Goal: Task Accomplishment & Management: Manage account settings

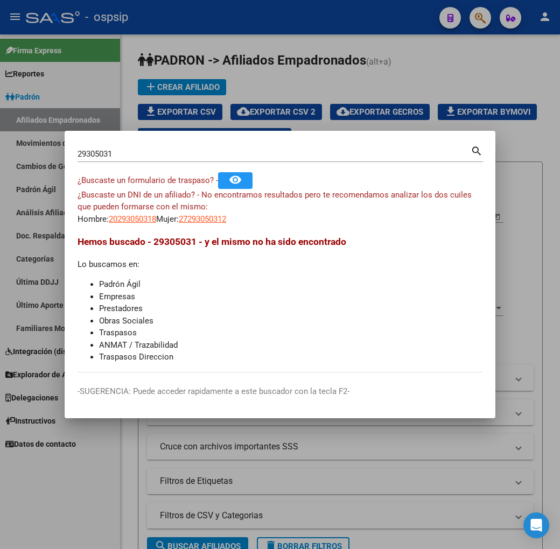
click at [332, 477] on div at bounding box center [280, 274] width 560 height 549
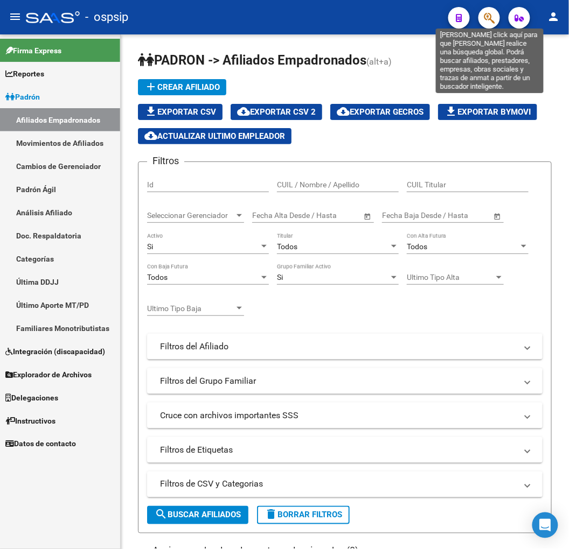
click at [487, 18] on icon "button" at bounding box center [489, 18] width 11 height 12
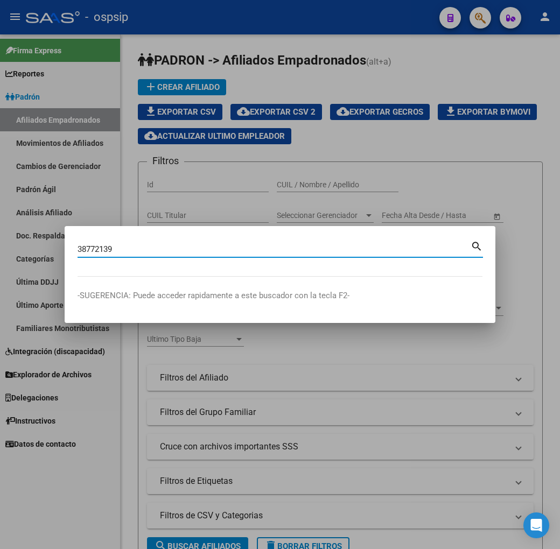
type input "38772139"
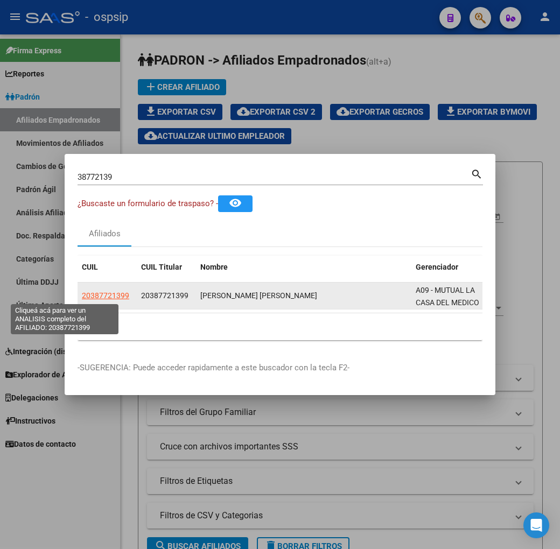
click at [82, 295] on span "20387721399" at bounding box center [105, 295] width 47 height 9
type textarea "20387721399"
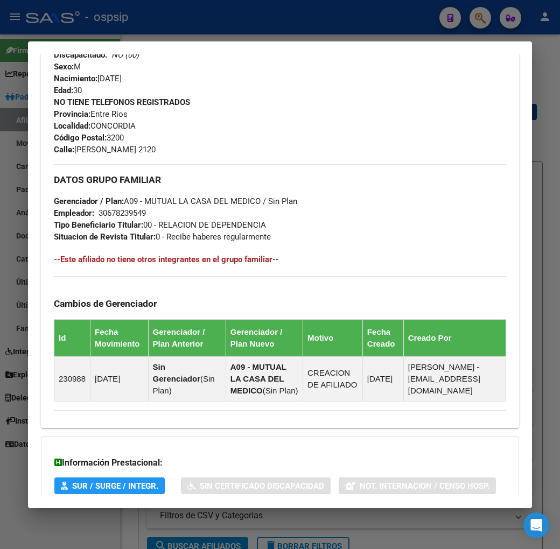
scroll to position [575, 0]
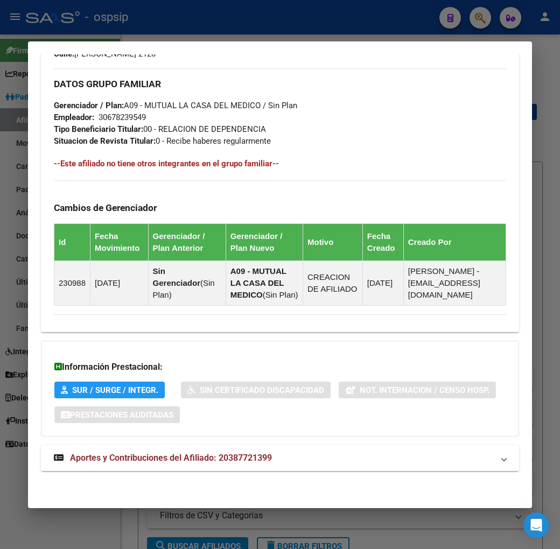
click at [391, 464] on mat-panel-title "Aportes y Contribuciones del Afiliado: 20387721399" at bounding box center [274, 458] width 440 height 13
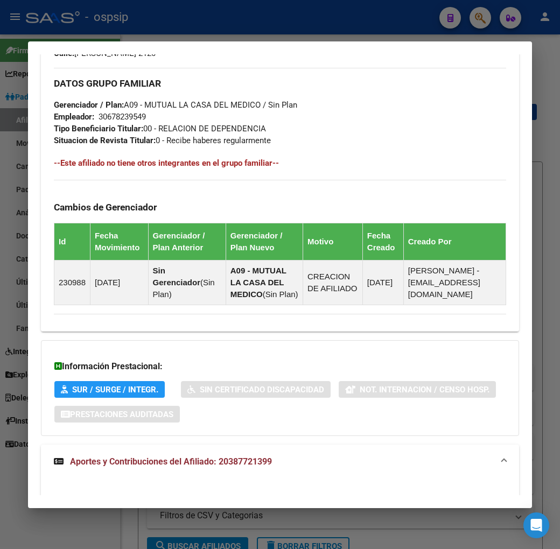
scroll to position [867, 0]
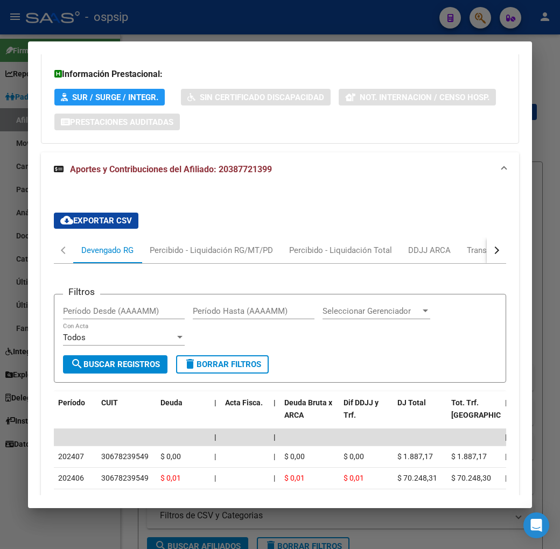
click at [506, 259] on button "button" at bounding box center [496, 251] width 19 height 26
click at [484, 256] on div "ARCA Relaciones Laborales" at bounding box center [457, 251] width 101 height 12
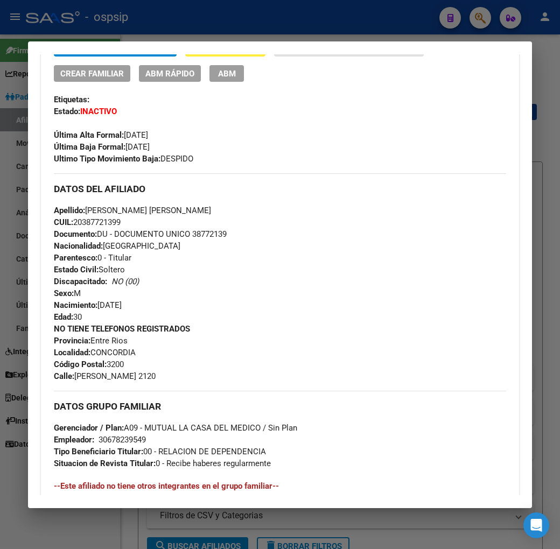
scroll to position [239, 0]
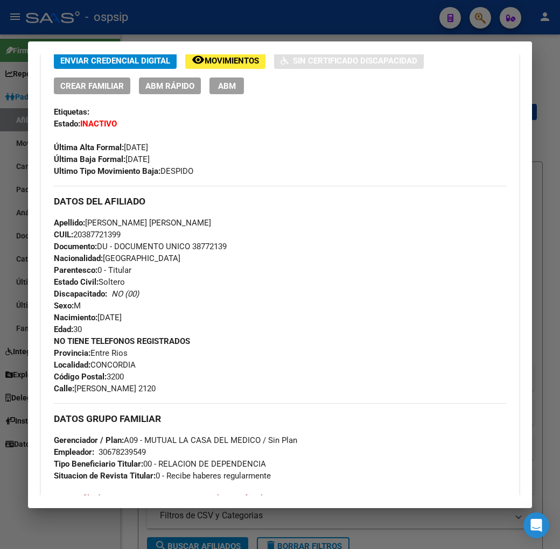
click at [235, 22] on div at bounding box center [280, 274] width 560 height 549
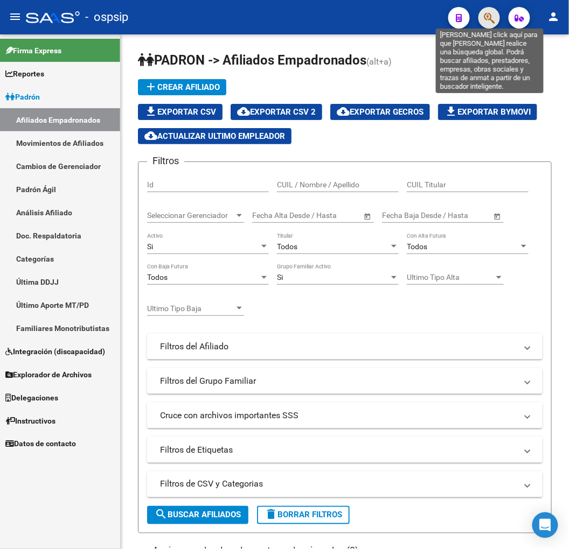
click at [491, 22] on icon "button" at bounding box center [489, 18] width 11 height 12
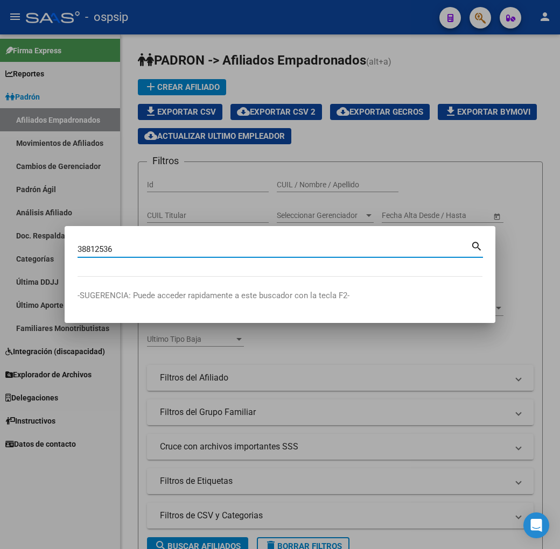
type input "38812536"
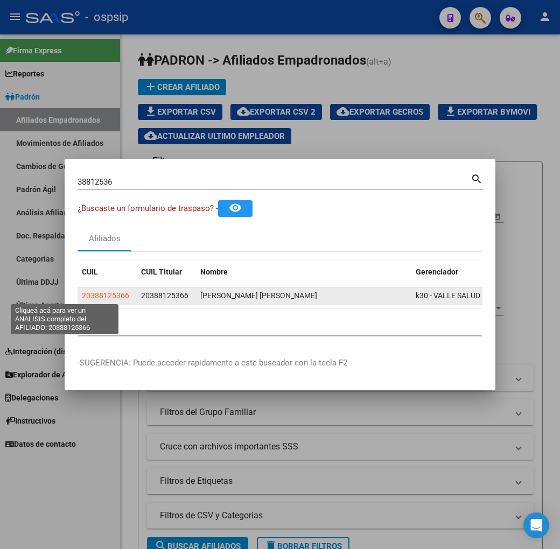
click at [82, 297] on span "20388125366" at bounding box center [105, 295] width 47 height 9
type textarea "20388125366"
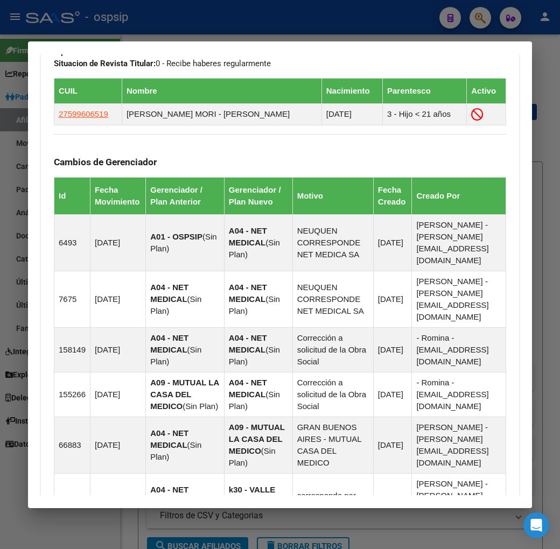
scroll to position [934, 0]
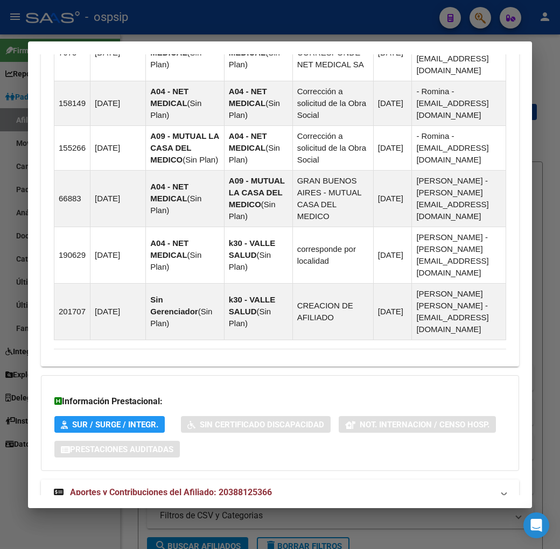
click at [386, 486] on mat-panel-title "Aportes y Contribuciones del Afiliado: 20388125366" at bounding box center [274, 492] width 440 height 13
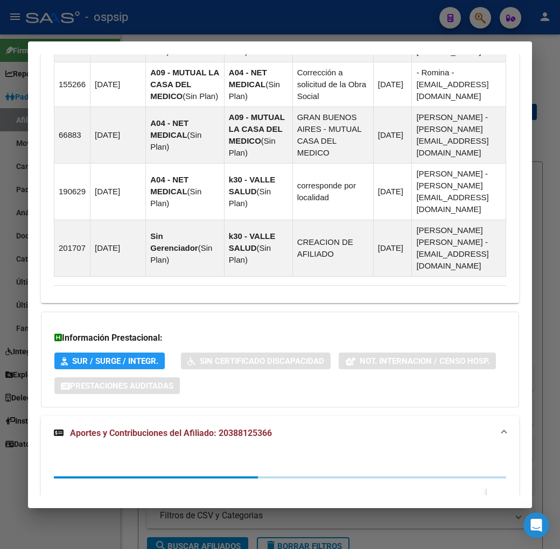
scroll to position [1226, 0]
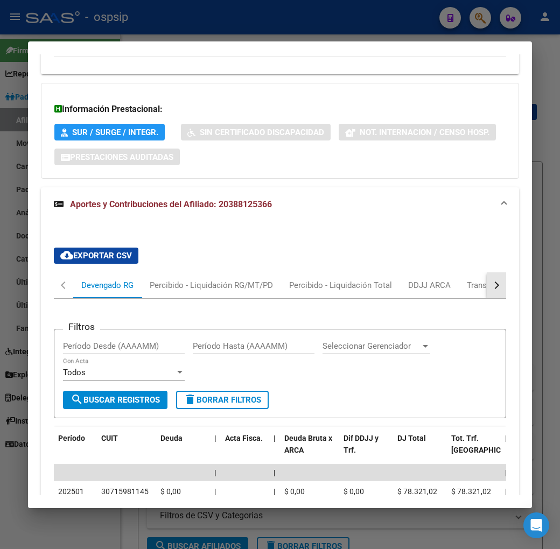
click at [503, 273] on button "button" at bounding box center [496, 286] width 19 height 26
click at [448, 280] on div "ARCA Relaciones Laborales" at bounding box center [457, 286] width 101 height 12
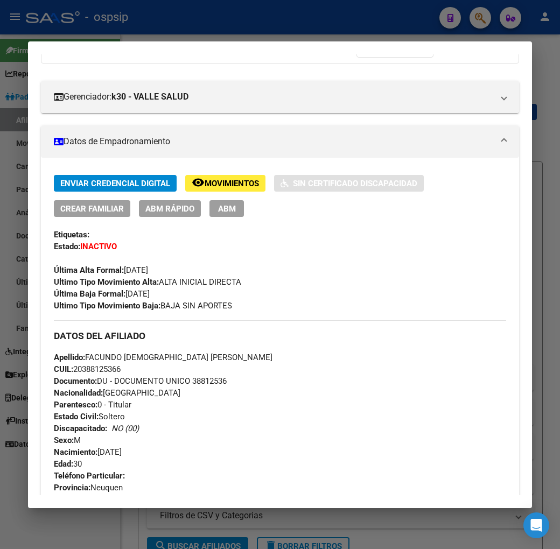
scroll to position [89, 0]
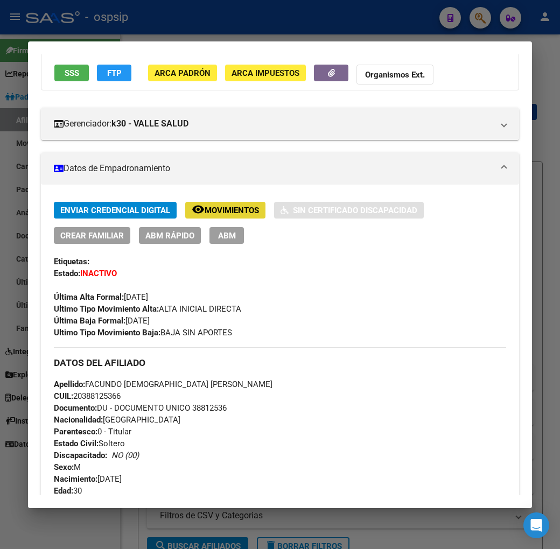
click at [205, 206] on span "Movimientos" at bounding box center [232, 211] width 54 height 10
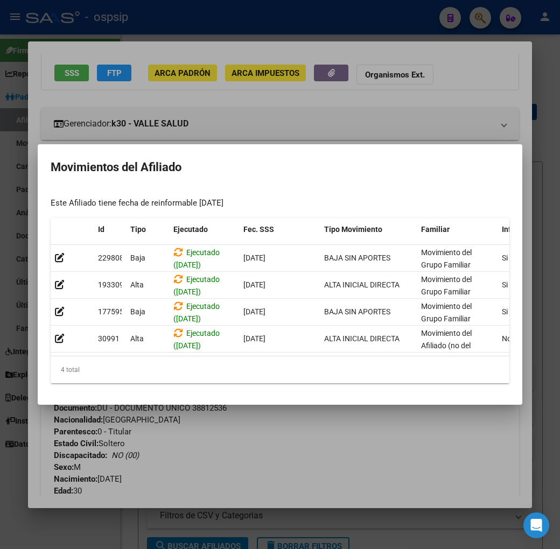
click at [227, 108] on div at bounding box center [280, 274] width 560 height 549
click at [219, 101] on div "Gerenciador: k30 - [PERSON_NAME] Atención telefónica: Atención emergencias: Otr…" at bounding box center [280, 119] width 478 height 41
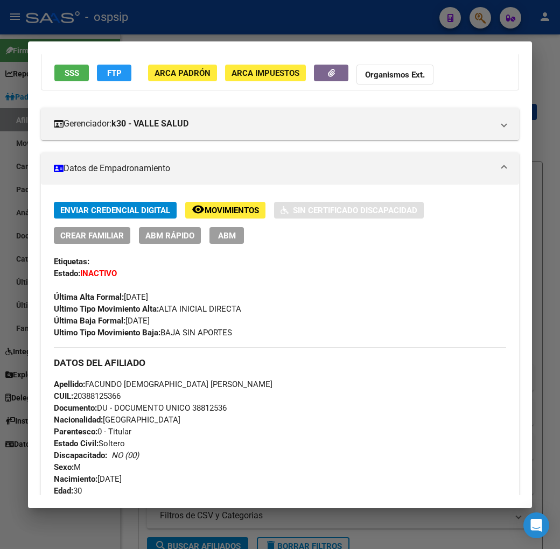
drag, startPoint x: 205, startPoint y: 39, endPoint x: 207, endPoint y: 25, distance: 13.6
click at [206, 33] on div at bounding box center [280, 274] width 560 height 549
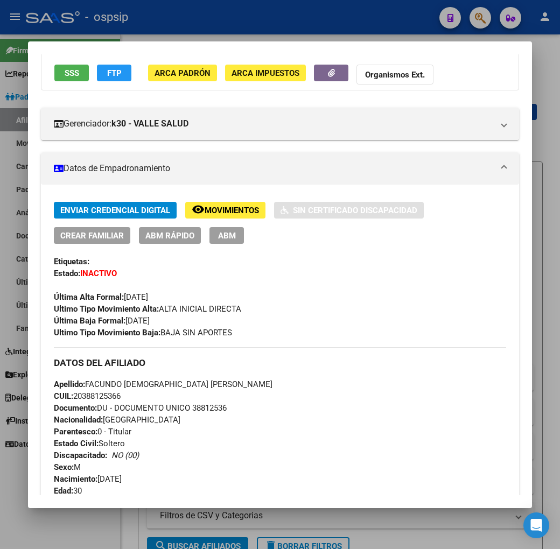
click at [207, 25] on div at bounding box center [280, 274] width 560 height 549
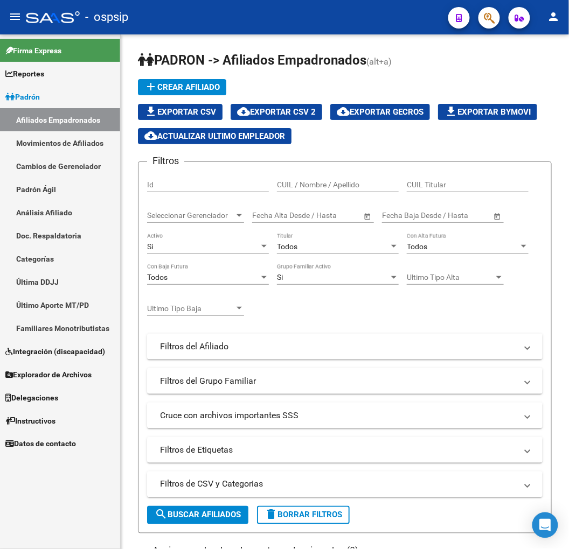
click at [486, 24] on span "button" at bounding box center [489, 18] width 11 height 22
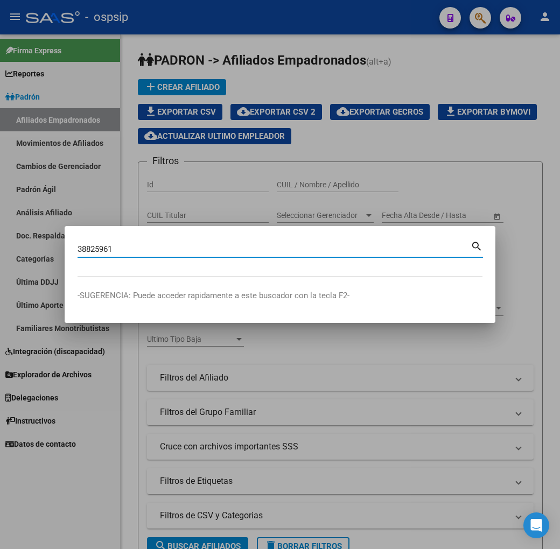
type input "38825961"
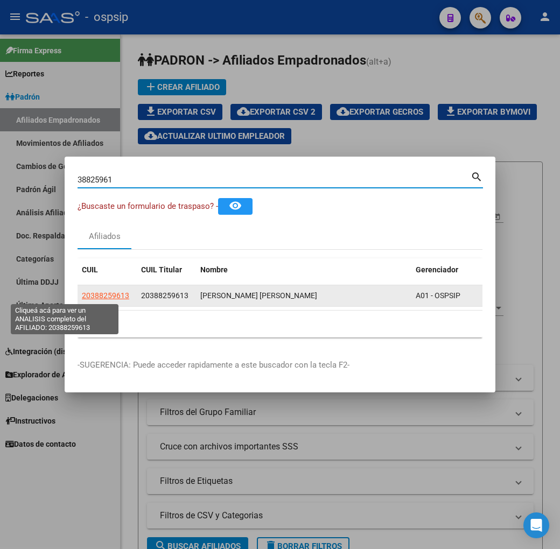
click at [82, 294] on span "20388259613" at bounding box center [105, 295] width 47 height 9
type textarea "20388259613"
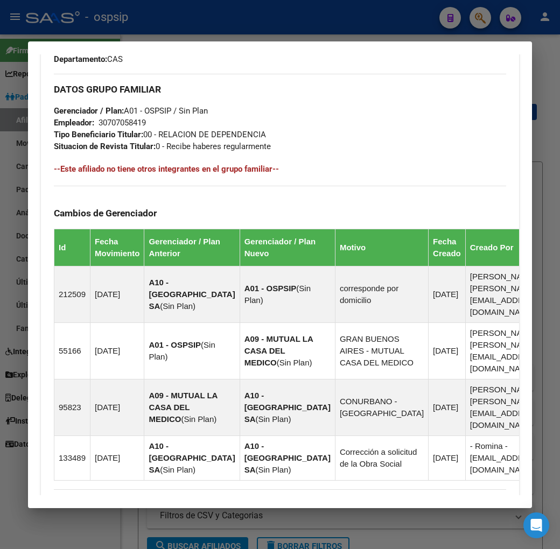
scroll to position [753, 0]
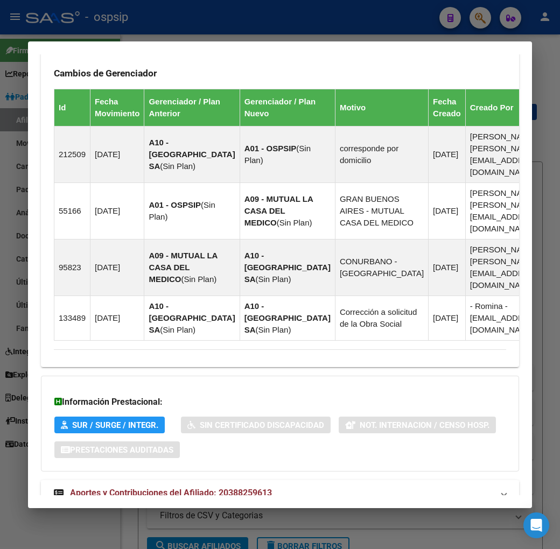
drag, startPoint x: 327, startPoint y: 462, endPoint x: 327, endPoint y: 452, distance: 9.7
click at [327, 487] on mat-panel-title "Aportes y Contribuciones del Afiliado: 20388259613" at bounding box center [274, 493] width 440 height 13
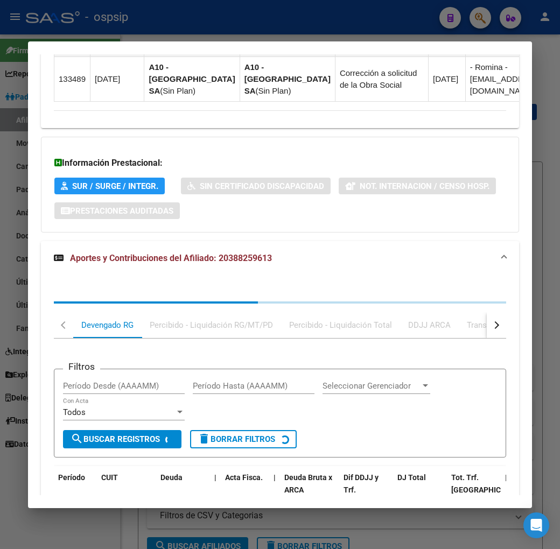
scroll to position [1046, 0]
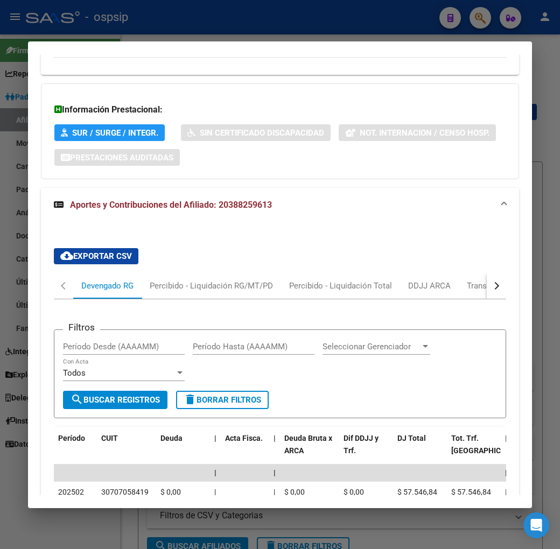
click at [502, 273] on button "button" at bounding box center [496, 286] width 19 height 26
click at [465, 273] on div "ARCA Relaciones Laborales" at bounding box center [457, 286] width 117 height 26
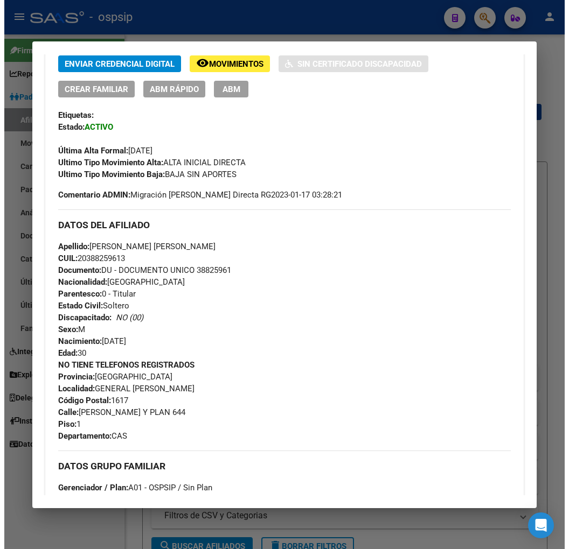
scroll to position [224, 0]
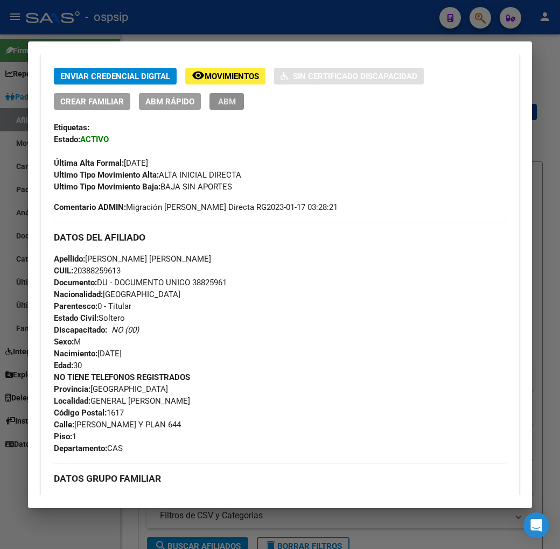
click at [218, 104] on span "ABM" at bounding box center [227, 102] width 18 height 10
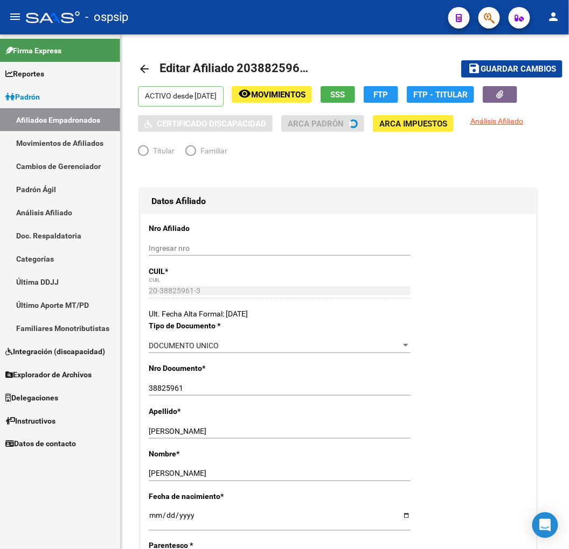
radio input "true"
type input "30-70705841-9"
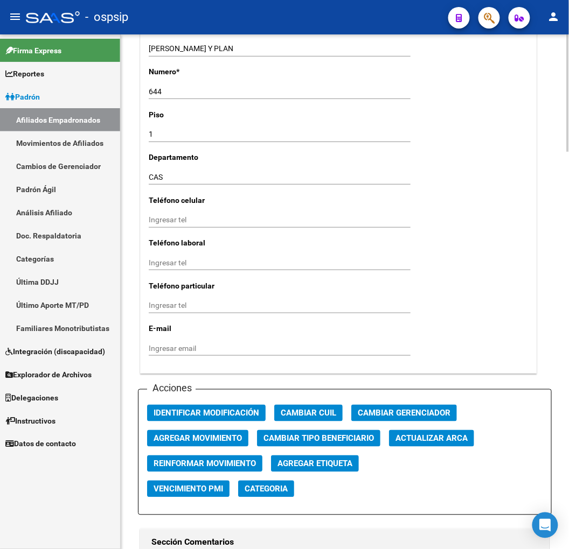
scroll to position [1197, 0]
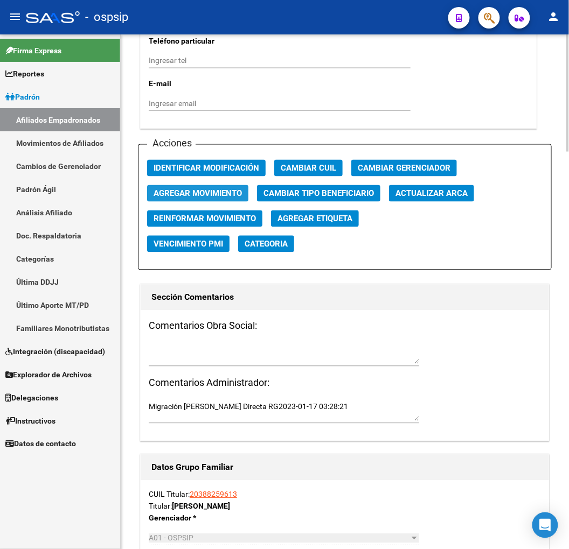
click at [217, 197] on span "Agregar Movimiento" at bounding box center [198, 194] width 88 height 10
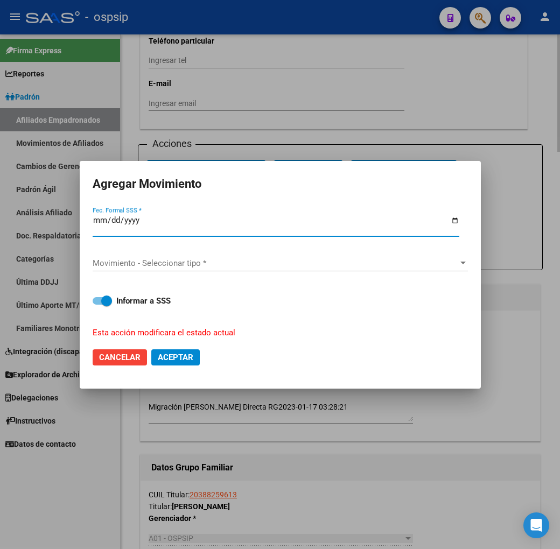
type input "0255-05-27"
type input "[DATE]"
click at [201, 276] on div "Movimiento - Seleccionar tipo * Movimiento - Seleccionar tipo *" at bounding box center [280, 268] width 375 height 26
click at [208, 268] on div "Movimiento - Seleccionar tipo * Movimiento - Seleccionar tipo *" at bounding box center [280, 263] width 375 height 16
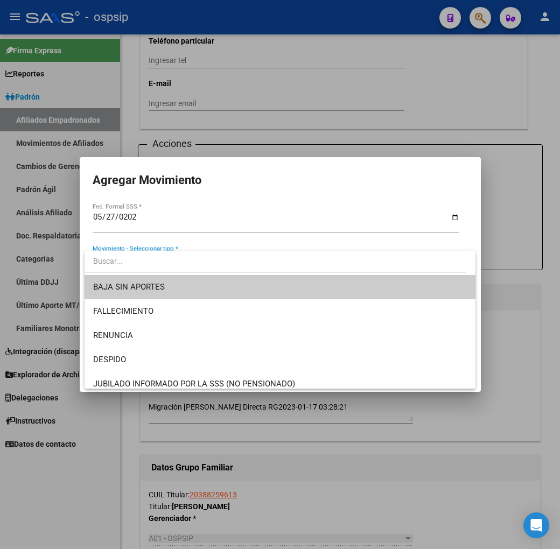
click at [319, 529] on div at bounding box center [280, 274] width 560 height 549
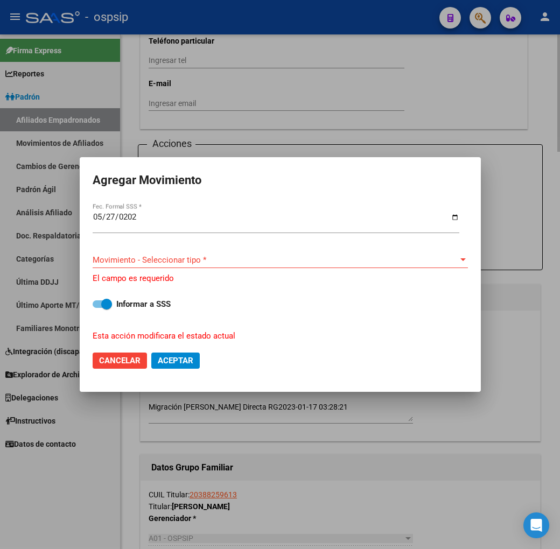
click at [396, 476] on div at bounding box center [280, 274] width 560 height 549
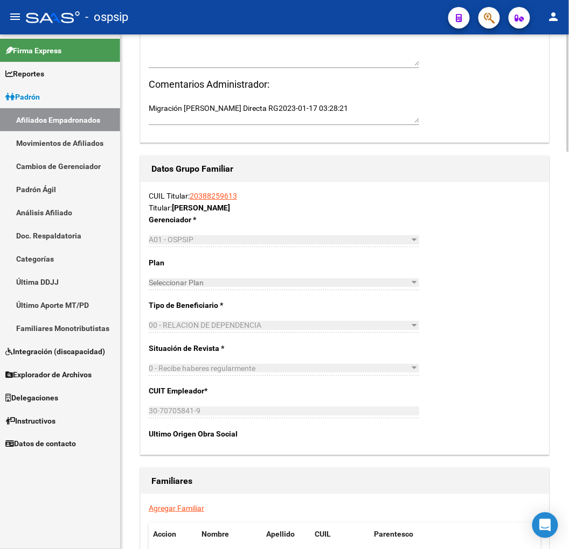
scroll to position [1738, 0]
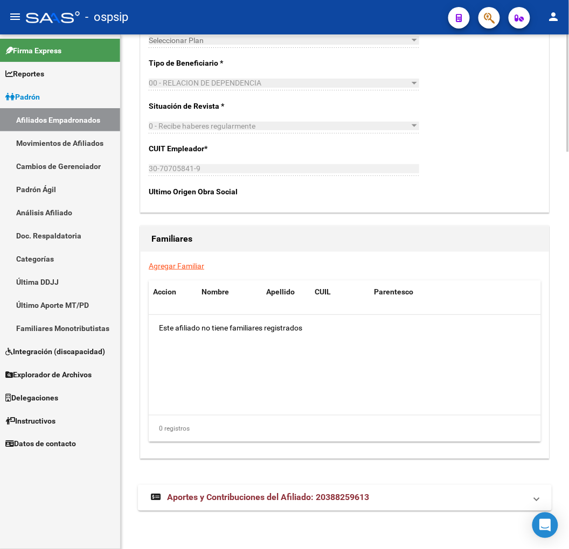
click at [378, 508] on mat-expansion-panel-header "Aportes y Contribuciones del Afiliado: 20388259613" at bounding box center [345, 498] width 414 height 26
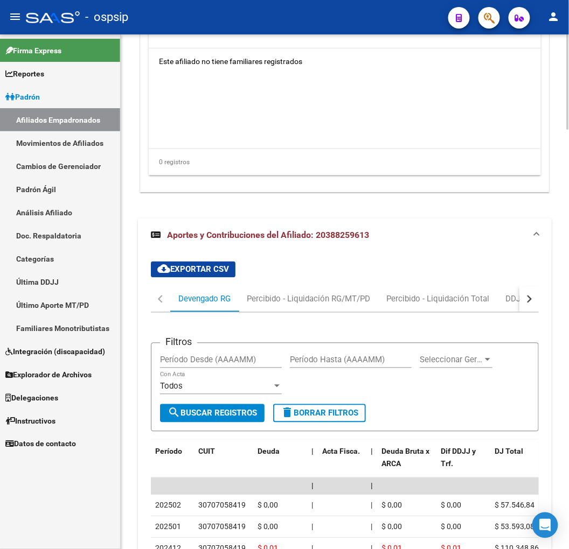
scroll to position [2065, 0]
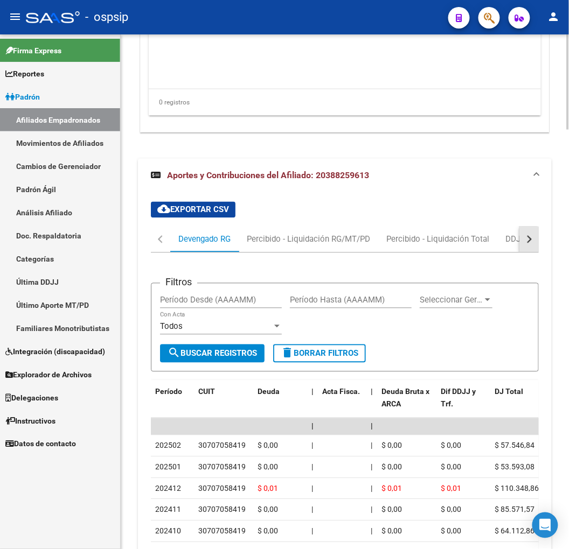
click at [526, 250] on button "button" at bounding box center [528, 240] width 19 height 26
click at [503, 241] on div "ARCA Relaciones Laborales" at bounding box center [464, 240] width 101 height 12
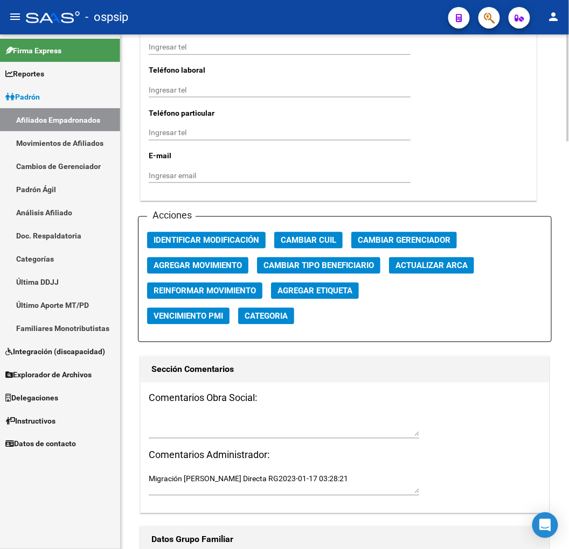
scroll to position [1123, 0]
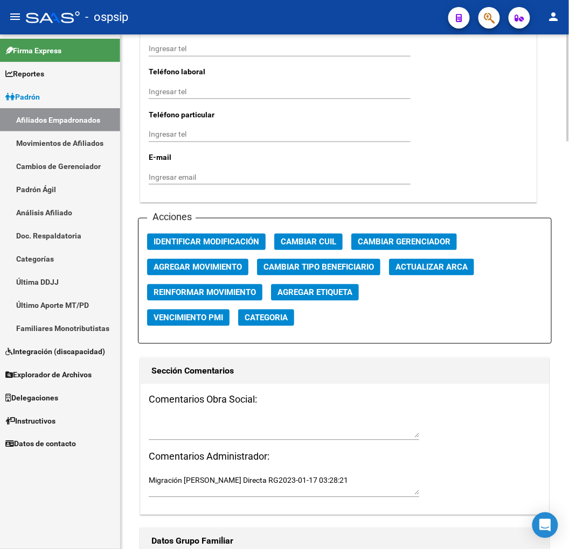
click at [195, 257] on div "Acciones Identificar Modificación Cambiar CUIL Cambiar Gerenciador Agregar Movi…" at bounding box center [345, 281] width 414 height 126
click at [196, 262] on span "Agregar Movimiento" at bounding box center [198, 267] width 88 height 10
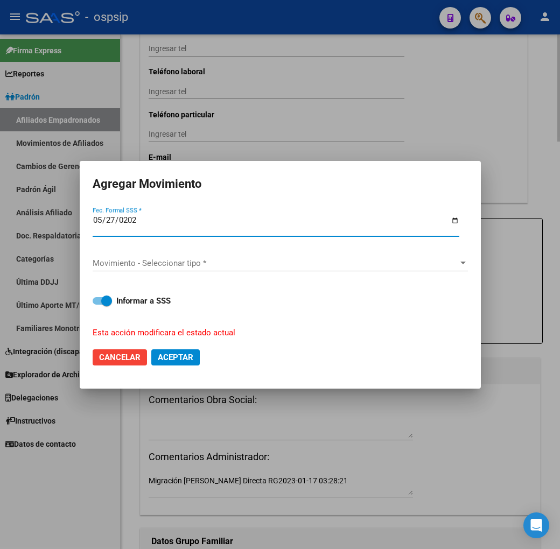
type input "[DATE]"
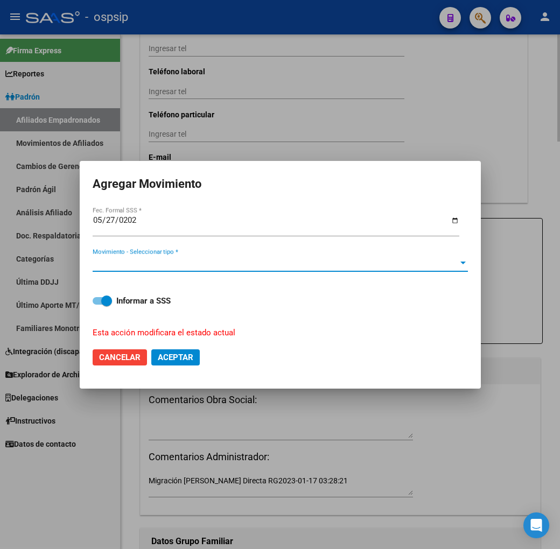
click at [196, 261] on span "Movimiento - Seleccionar tipo *" at bounding box center [276, 264] width 366 height 10
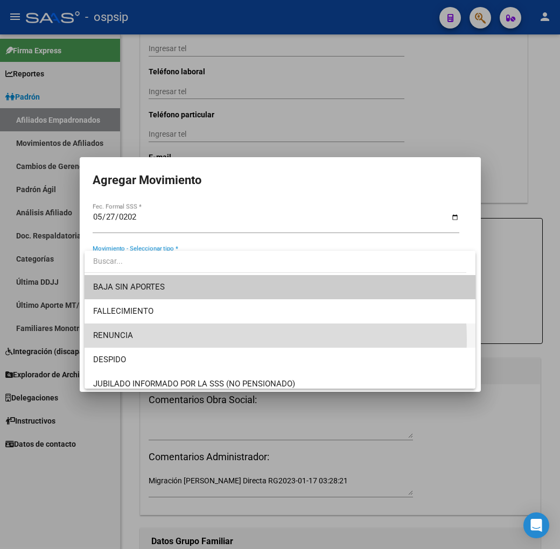
click at [210, 339] on span "RENUNCIA" at bounding box center [280, 336] width 374 height 24
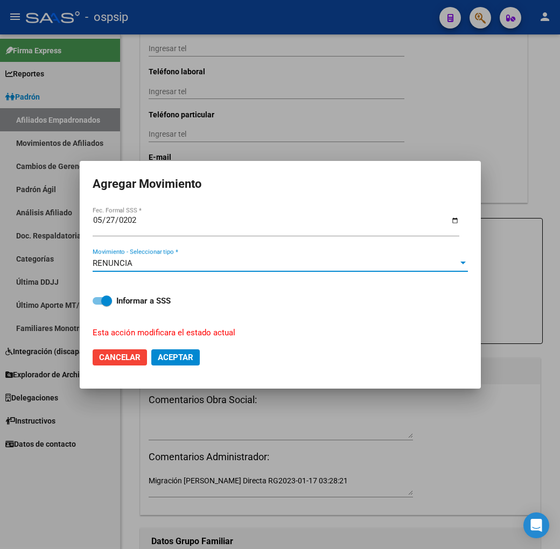
click at [157, 356] on button "Aceptar" at bounding box center [175, 358] width 48 height 16
checkbox input "false"
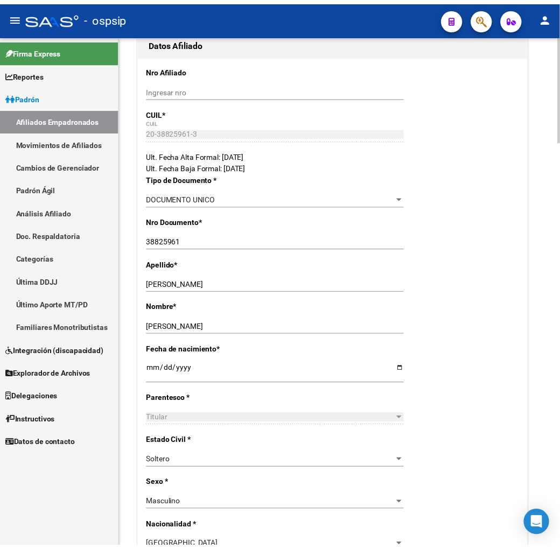
scroll to position [0, 0]
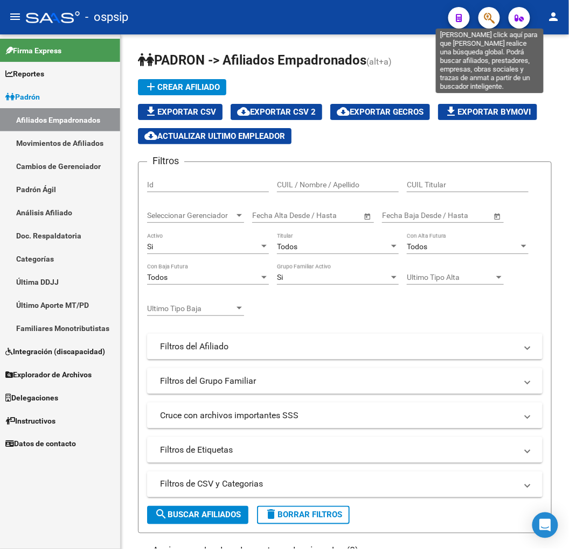
click at [486, 16] on icon "button" at bounding box center [489, 18] width 11 height 12
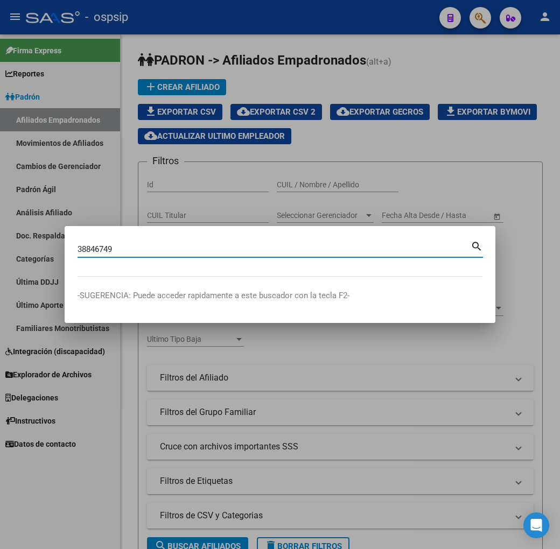
type input "38846749"
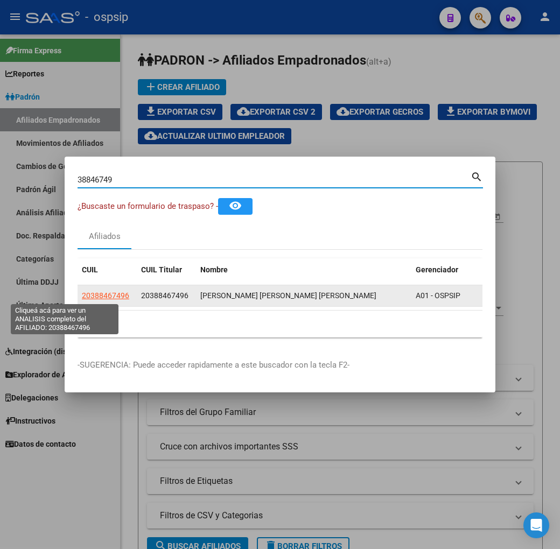
click at [82, 294] on span "20388467496" at bounding box center [105, 295] width 47 height 9
type textarea "20388467496"
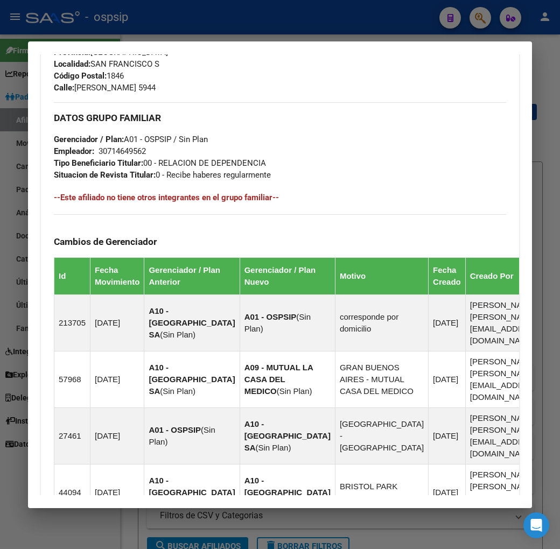
scroll to position [819, 0]
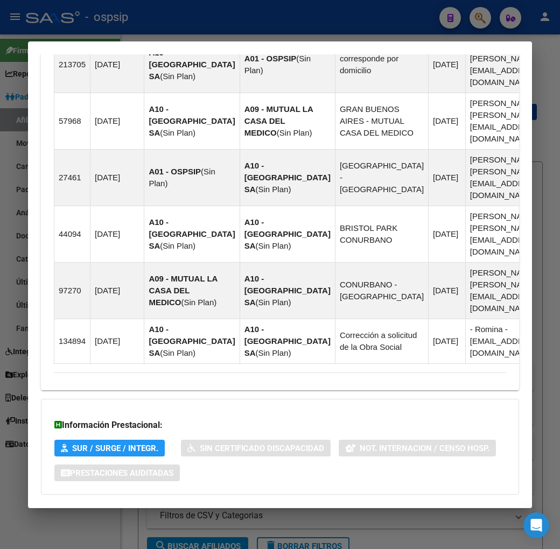
click at [409, 510] on mat-panel-title "Aportes y Contribuciones del Afiliado: 20388467496" at bounding box center [274, 516] width 440 height 13
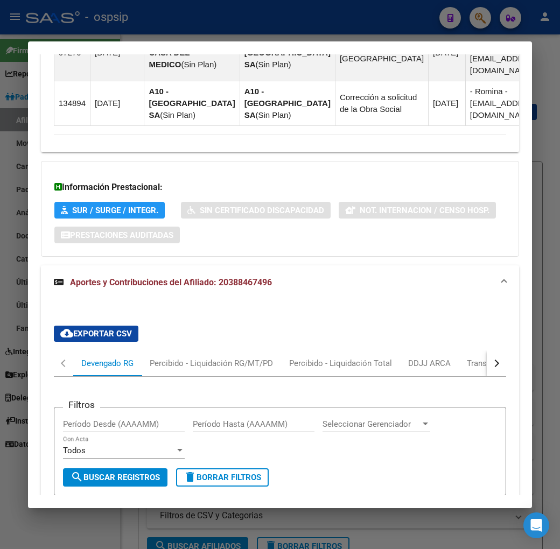
scroll to position [1111, 0]
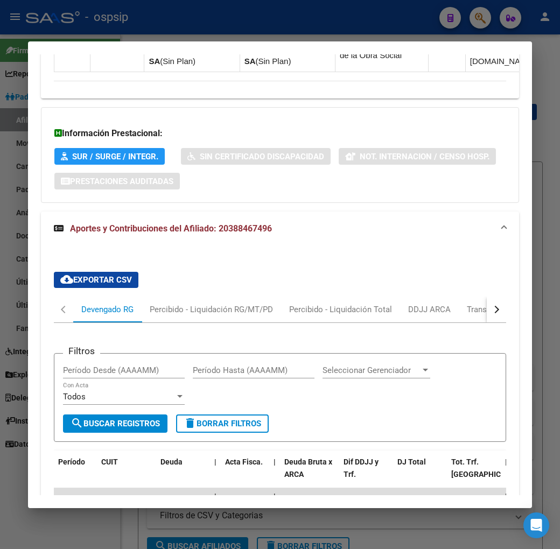
click at [499, 306] on div "button" at bounding box center [496, 310] width 8 height 8
click at [476, 297] on div "ARCA Relaciones Laborales" at bounding box center [457, 310] width 117 height 26
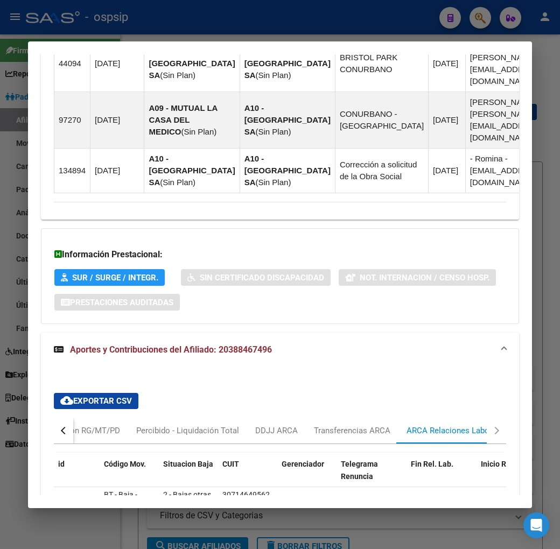
scroll to position [1041, 0]
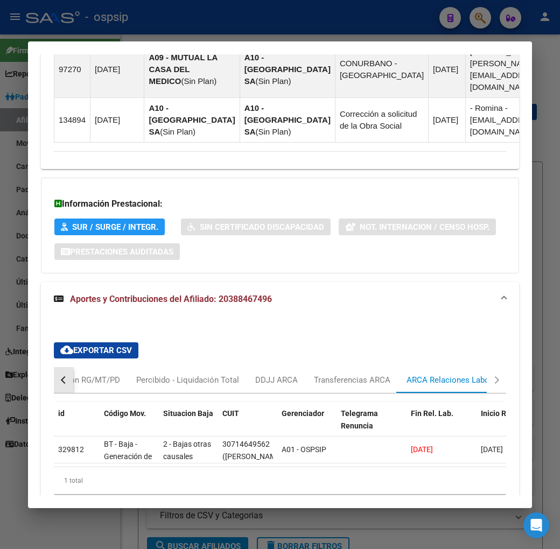
click at [54, 367] on button "button" at bounding box center [63, 380] width 19 height 26
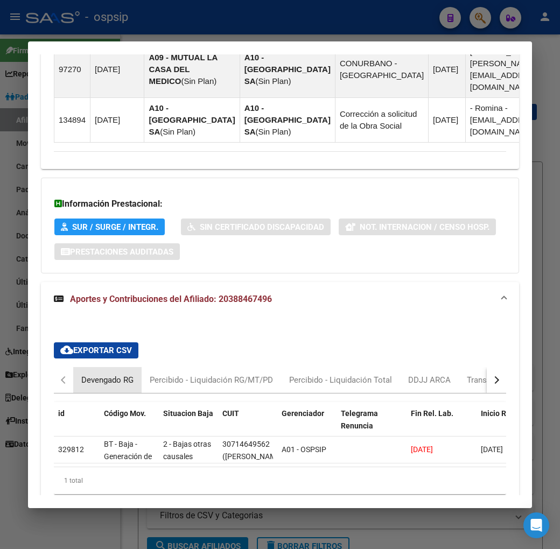
click at [90, 374] on div "Devengado RG" at bounding box center [107, 380] width 52 height 12
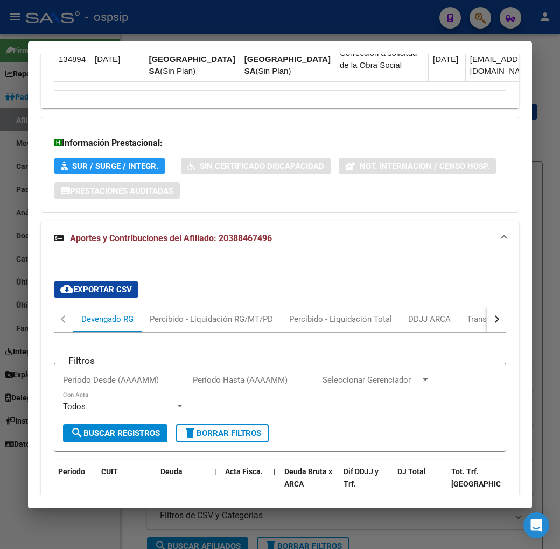
scroll to position [1100, 0]
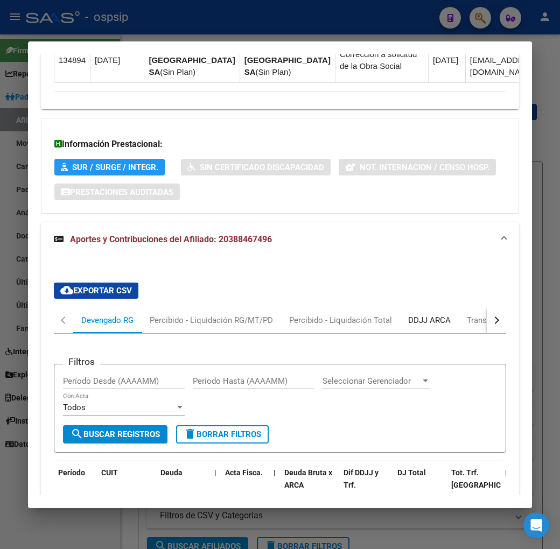
click at [408, 315] on div "DDJJ ARCA" at bounding box center [429, 321] width 43 height 12
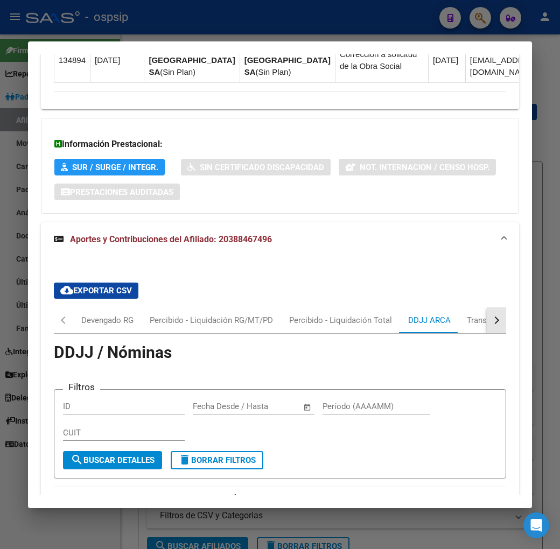
click at [500, 308] on button "button" at bounding box center [496, 321] width 19 height 26
click at [437, 315] on div "ARCA Relaciones Laborales" at bounding box center [457, 321] width 101 height 12
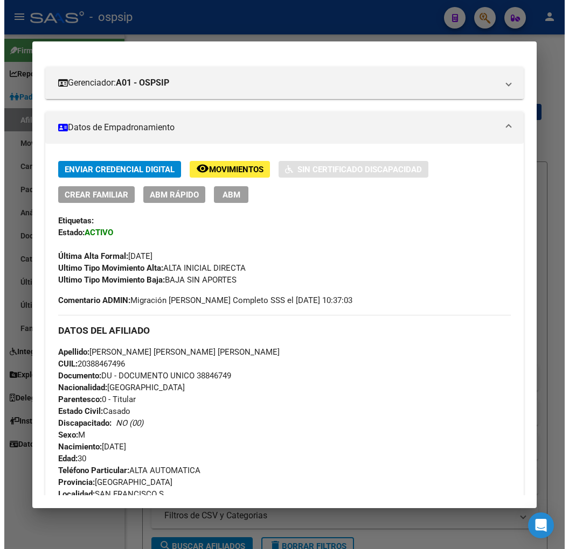
scroll to position [0, 0]
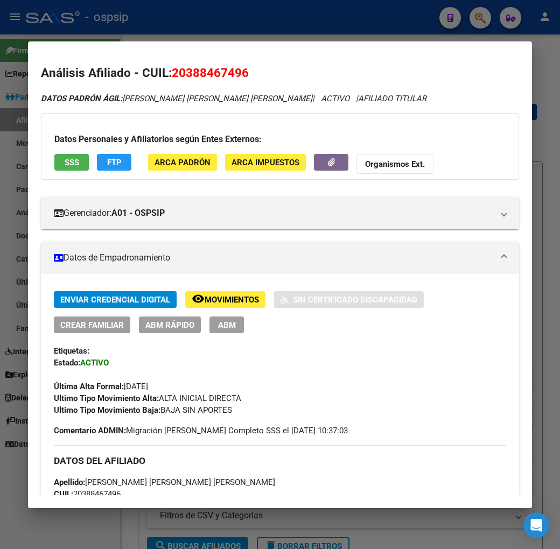
click at [108, 164] on button "FTP" at bounding box center [114, 162] width 34 height 17
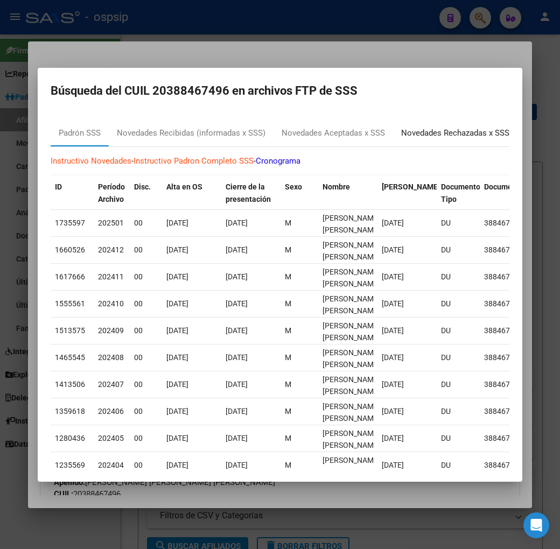
click at [480, 130] on div "Novedades Rechazadas x SSS" at bounding box center [455, 133] width 108 height 12
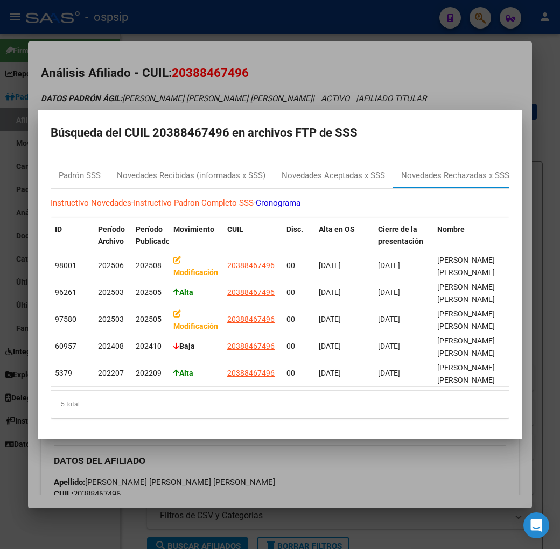
click at [489, 79] on div at bounding box center [280, 274] width 560 height 549
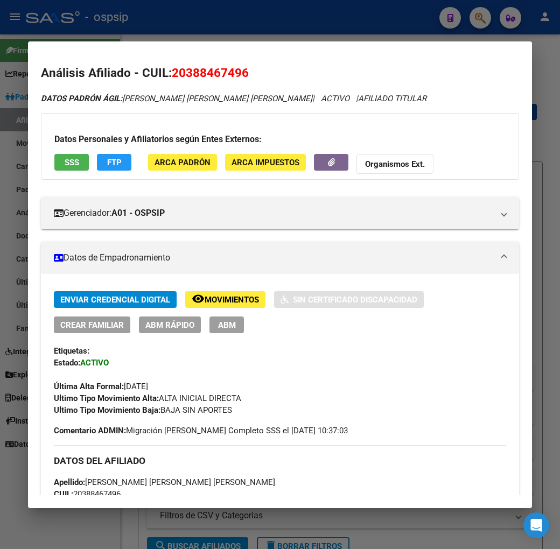
click at [210, 329] on button "ABM" at bounding box center [227, 325] width 34 height 17
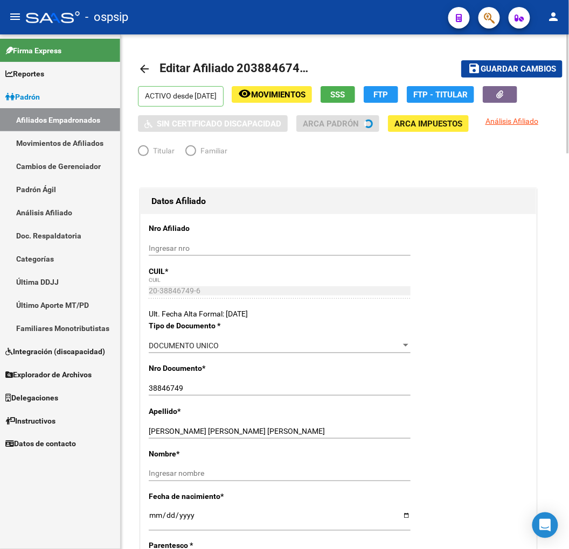
radio input "true"
type input "30-71464956-2"
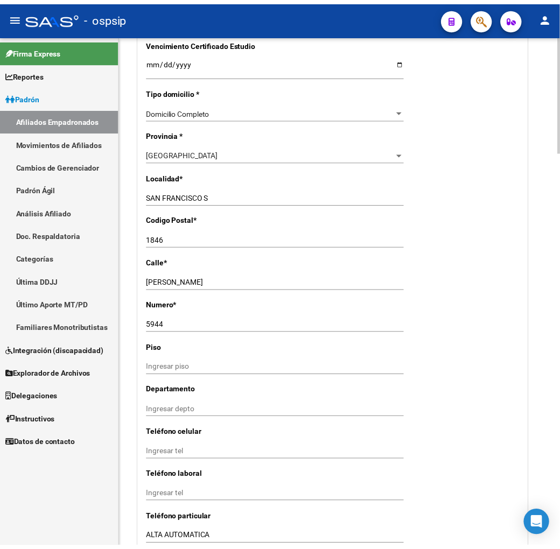
scroll to position [1077, 0]
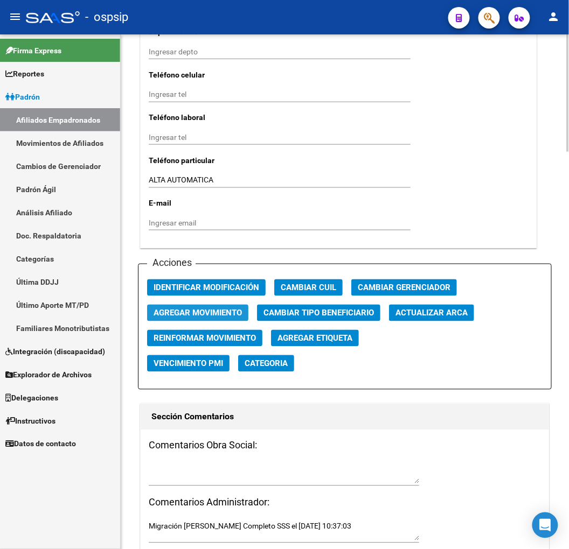
click at [221, 313] on span "Agregar Movimiento" at bounding box center [198, 314] width 88 height 10
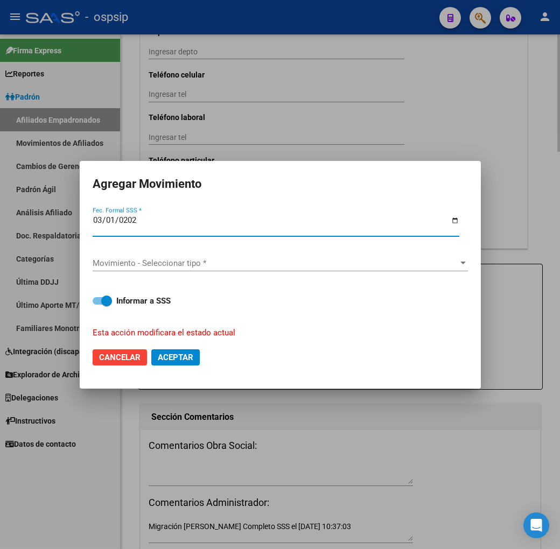
type input "[DATE]"
click at [221, 262] on span "Movimiento - Seleccionar tipo *" at bounding box center [276, 264] width 366 height 10
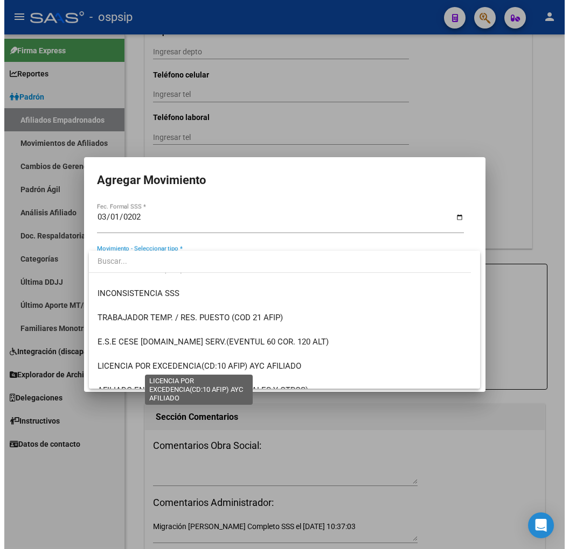
scroll to position [419, 0]
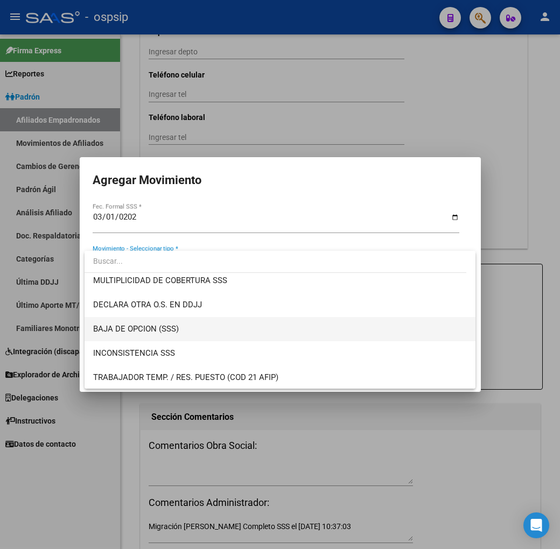
click at [239, 339] on span "BAJA DE OPCION (SSS)" at bounding box center [280, 329] width 374 height 24
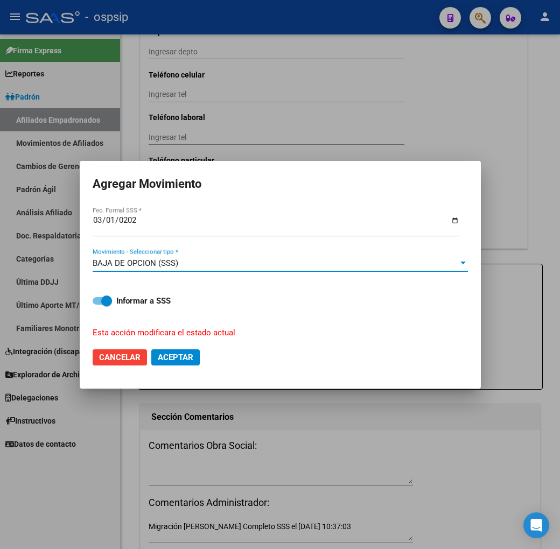
click at [193, 359] on span "Aceptar" at bounding box center [176, 358] width 36 height 10
checkbox input "false"
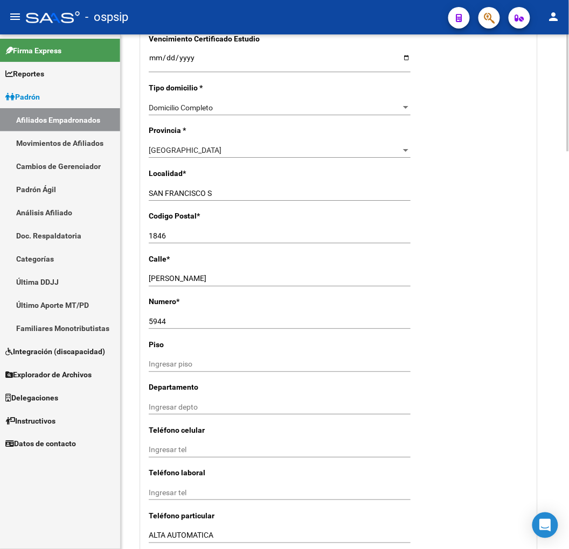
scroll to position [718, 0]
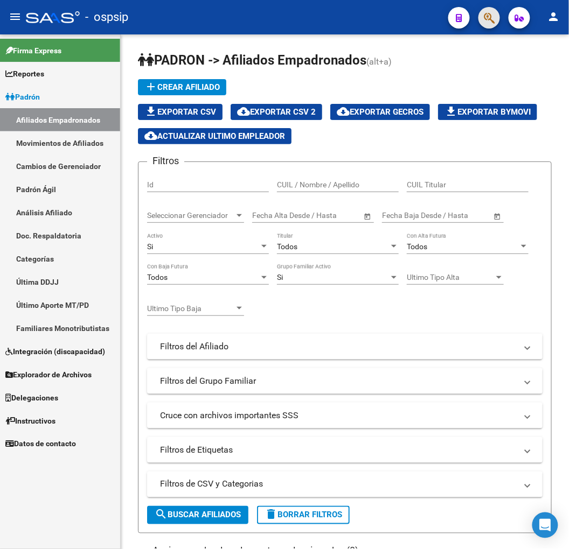
click at [483, 16] on button "button" at bounding box center [489, 18] width 22 height 22
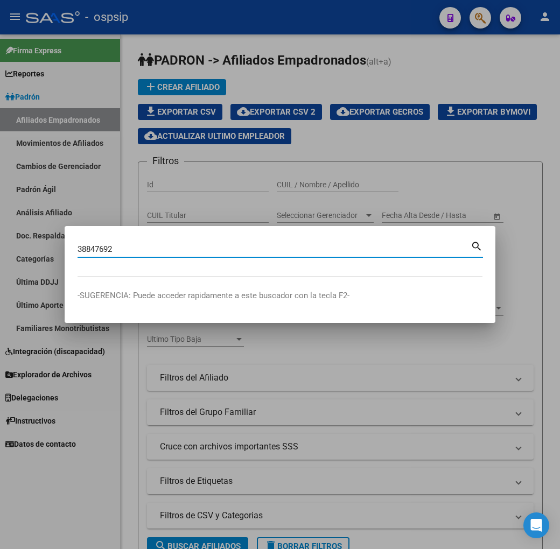
type input "38847692"
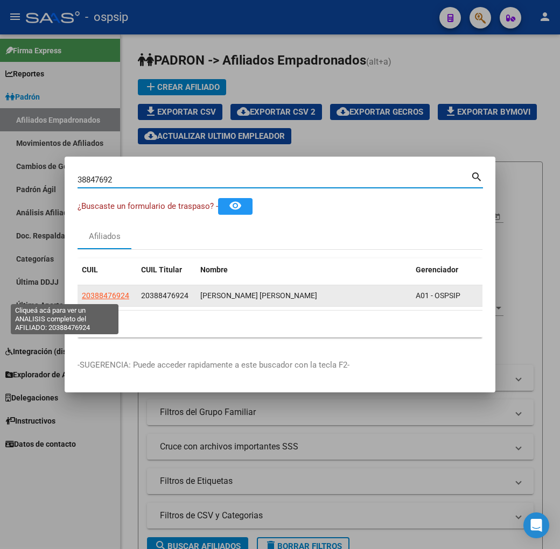
click at [82, 299] on span "20388476924" at bounding box center [105, 295] width 47 height 9
type textarea "20388476924"
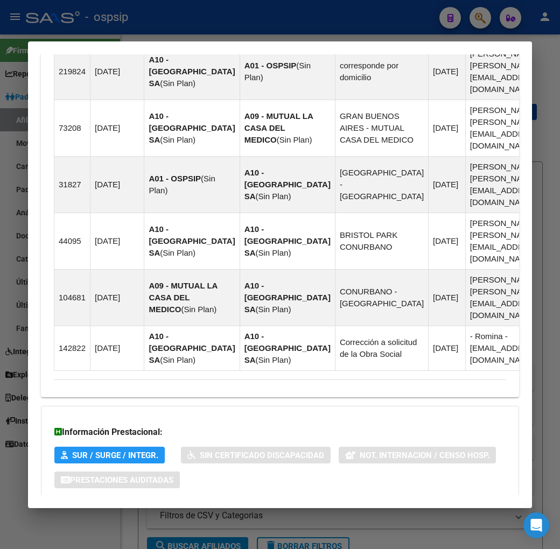
scroll to position [819, 0]
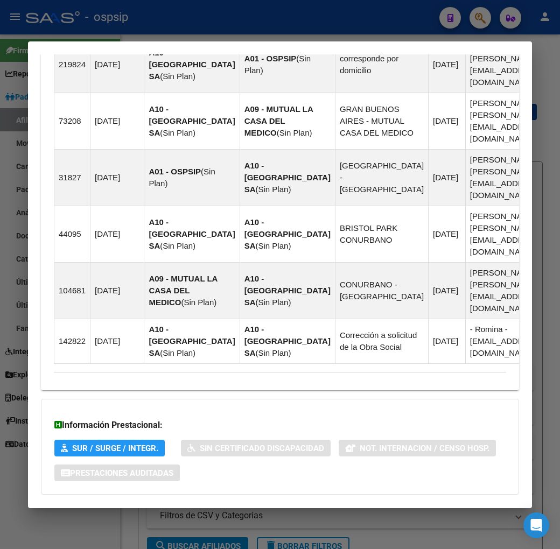
click at [254, 504] on mat-expansion-panel-header "Aportes y Contribuciones del Afiliado: 20388476924" at bounding box center [280, 517] width 478 height 26
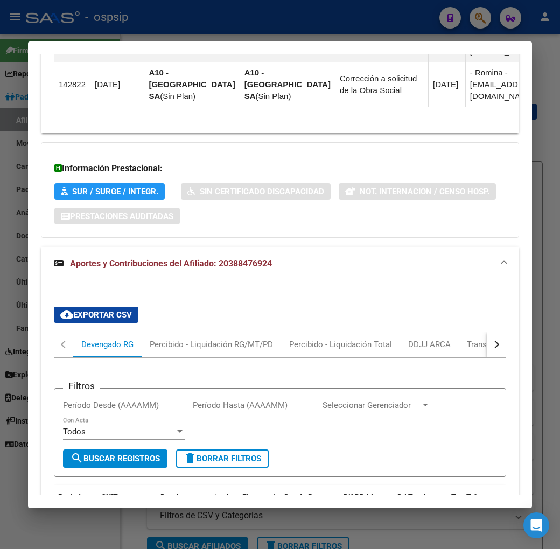
scroll to position [1051, 0]
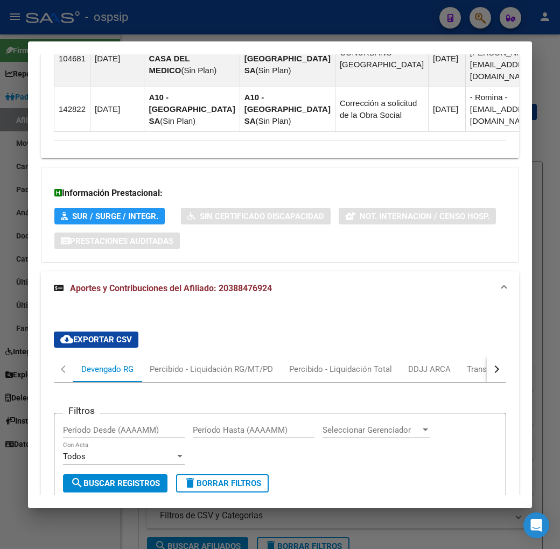
click at [506, 357] on button "button" at bounding box center [496, 370] width 19 height 26
click at [448, 357] on div "ARCA Relaciones Laborales" at bounding box center [457, 370] width 117 height 26
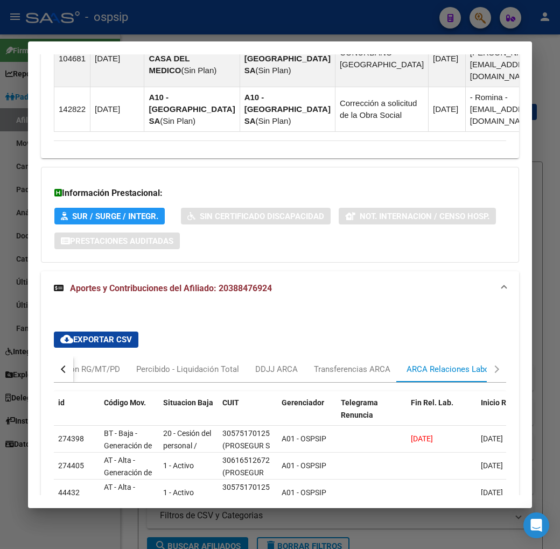
click at [54, 357] on button "button" at bounding box center [63, 370] width 19 height 26
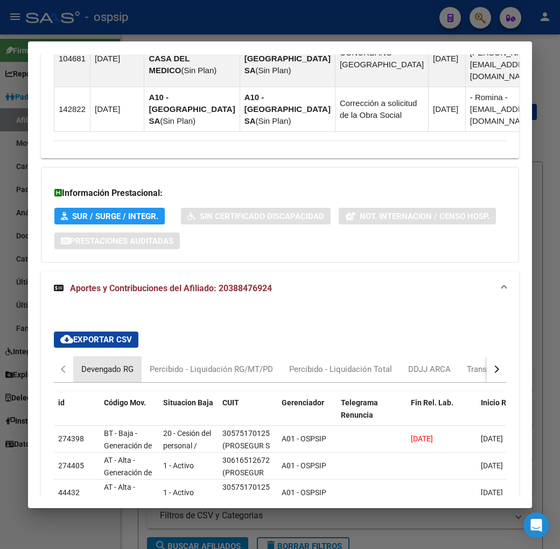
click at [88, 364] on div "Devengado RG" at bounding box center [107, 370] width 52 height 12
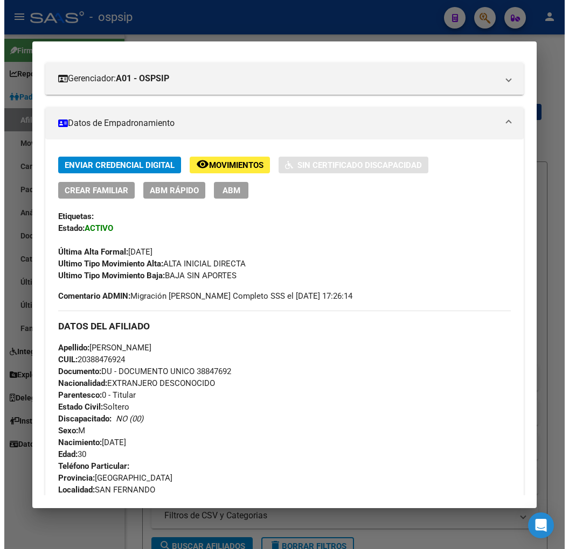
scroll to position [94, 0]
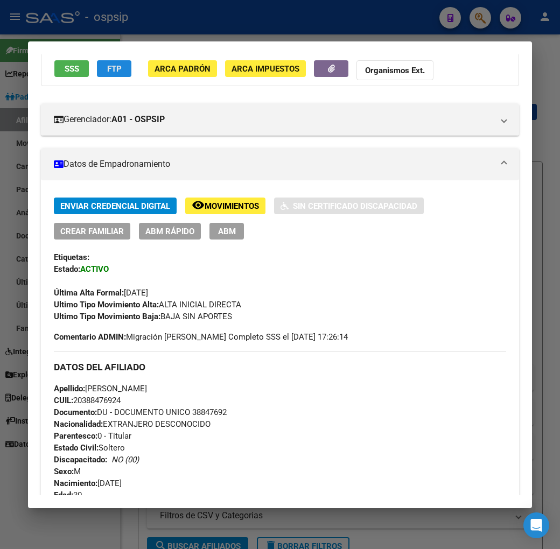
click at [97, 62] on button "FTP" at bounding box center [114, 68] width 34 height 17
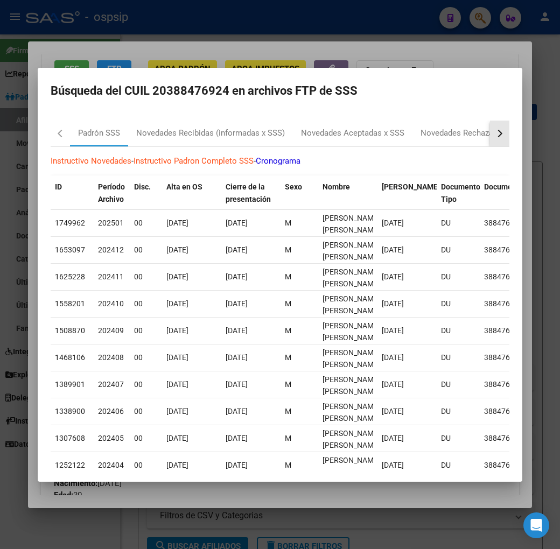
click at [510, 138] on button "button" at bounding box center [499, 134] width 19 height 26
click at [322, 126] on div "RG Bajas x OPCION ONLINE (ARCA)" at bounding box center [386, 134] width 145 height 26
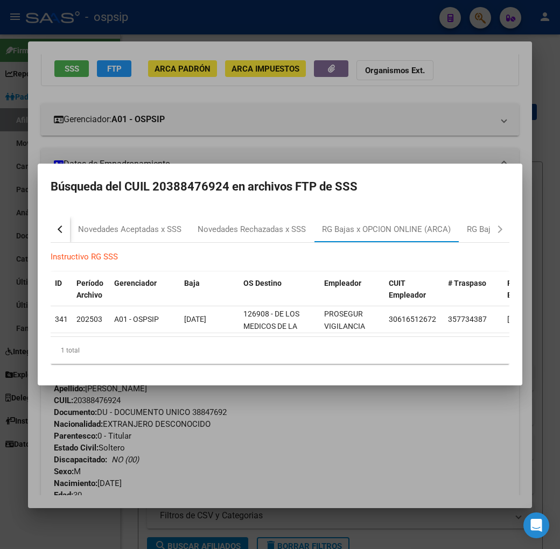
click at [348, 456] on div at bounding box center [280, 274] width 560 height 549
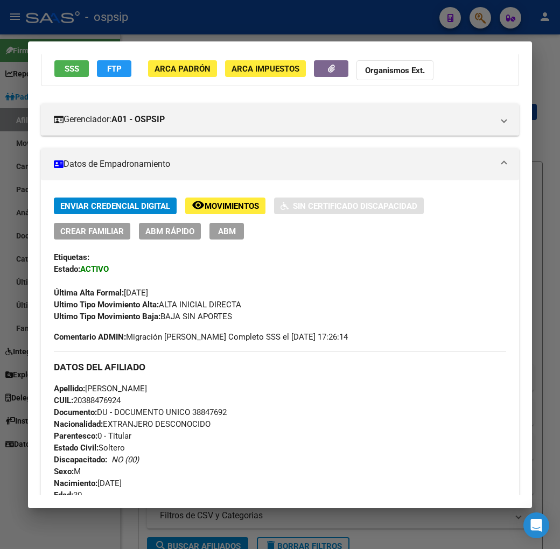
click at [218, 227] on span "ABM" at bounding box center [227, 232] width 18 height 10
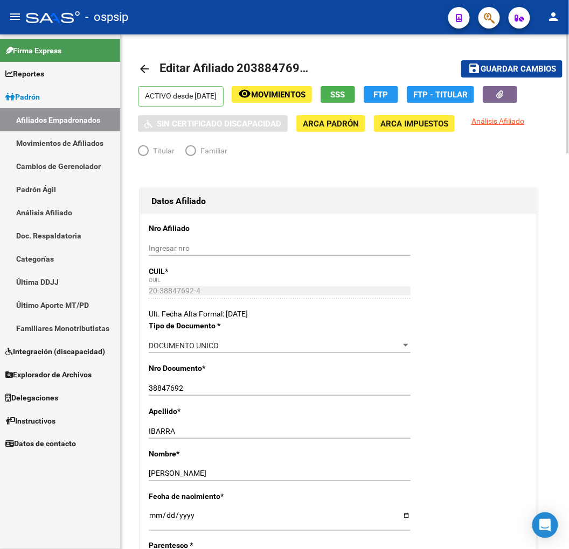
radio input "true"
type input "30-61651267-2"
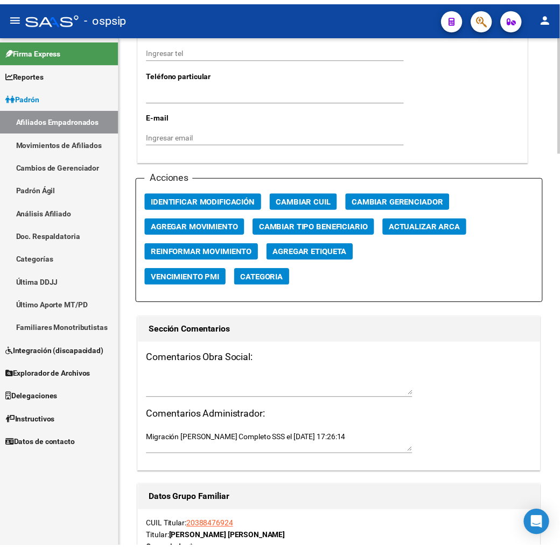
scroll to position [1137, 0]
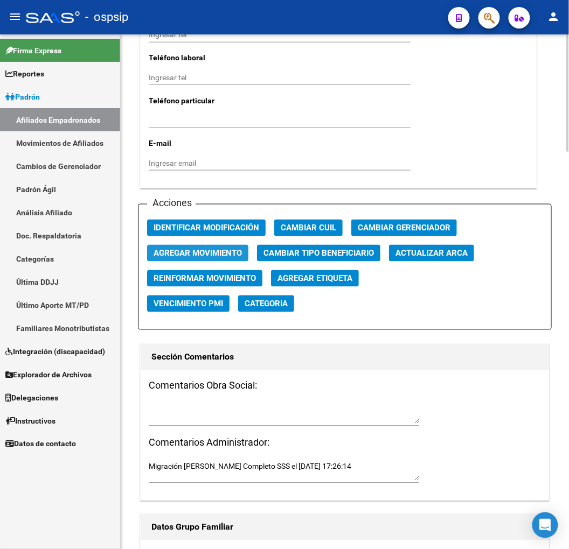
click at [213, 260] on button "Agregar Movimiento" at bounding box center [197, 253] width 101 height 17
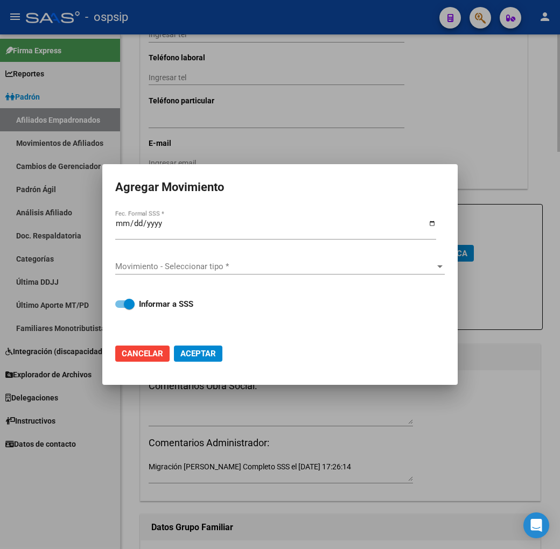
click at [218, 250] on div "Movimiento - Seleccionar tipo * Movimiento - Seleccionar tipo *" at bounding box center [280, 267] width 330 height 35
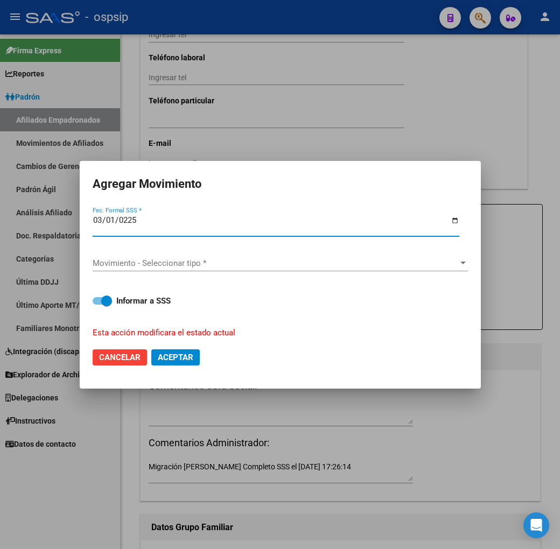
type input "[DATE]"
click at [243, 264] on span "Movimiento - Seleccionar tipo *" at bounding box center [276, 264] width 366 height 10
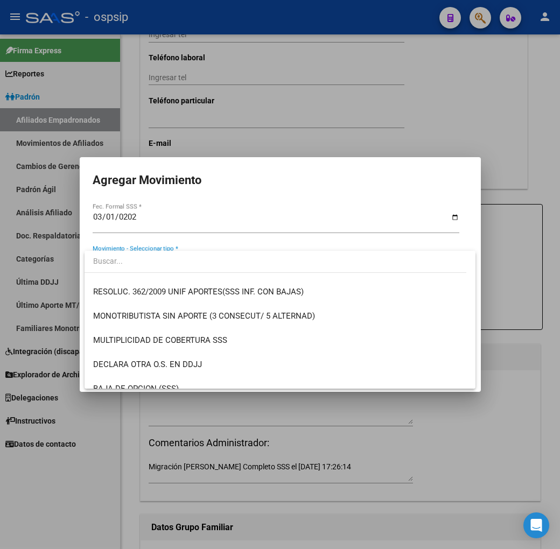
scroll to position [419, 0]
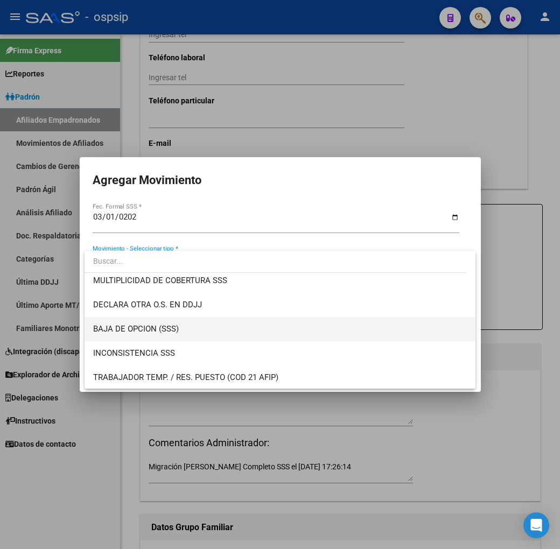
click at [254, 329] on span "BAJA DE OPCION (SSS)" at bounding box center [280, 329] width 374 height 24
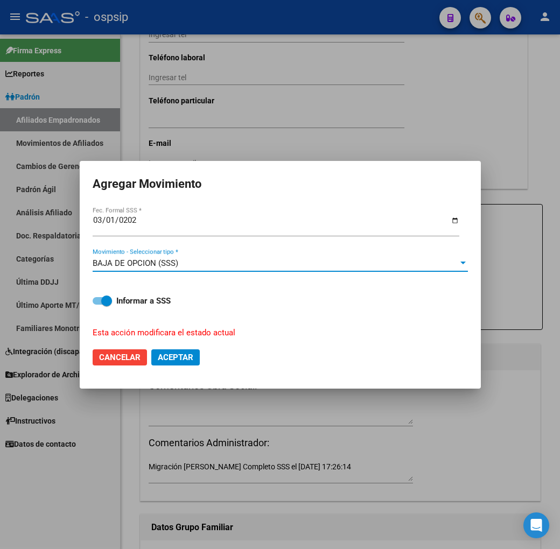
click at [186, 358] on span "Aceptar" at bounding box center [176, 358] width 36 height 10
checkbox input "false"
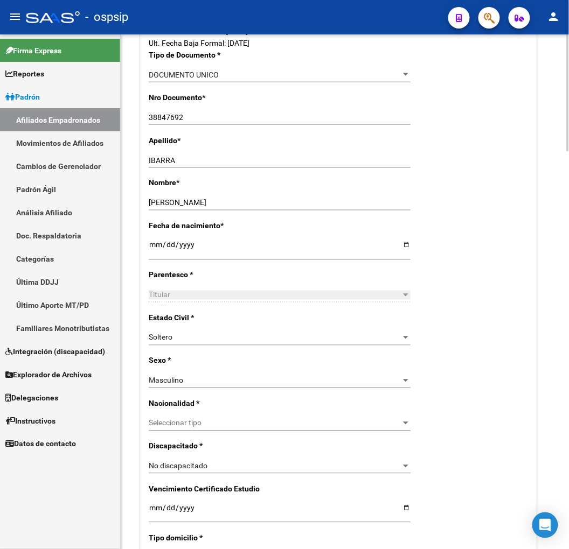
scroll to position [251, 0]
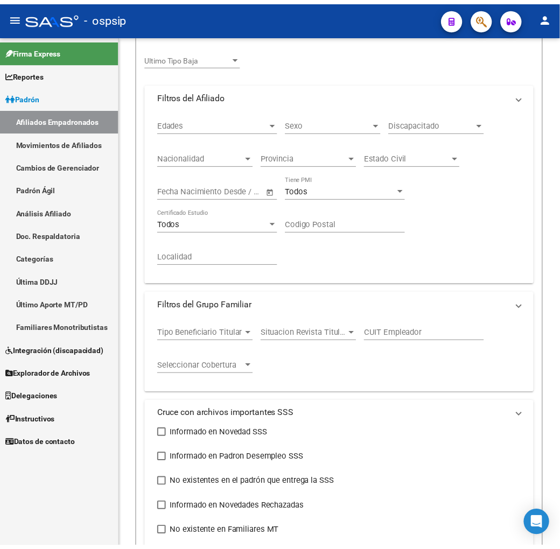
scroll to position [198, 0]
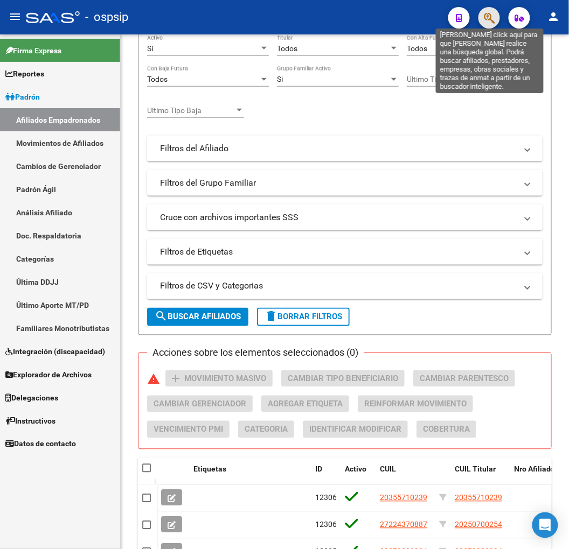
click at [491, 20] on icon "button" at bounding box center [489, 18] width 11 height 12
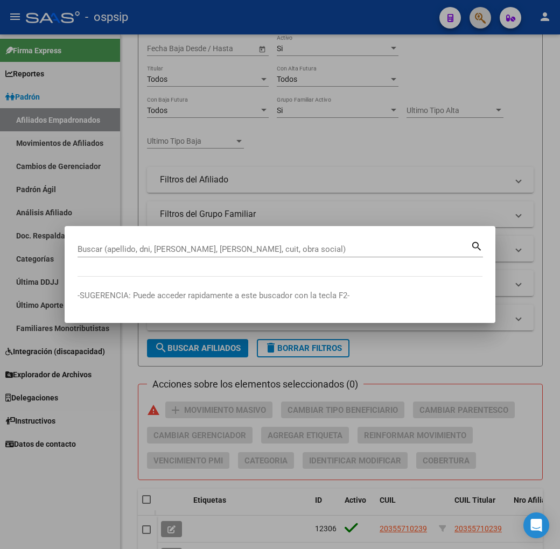
scroll to position [251, 0]
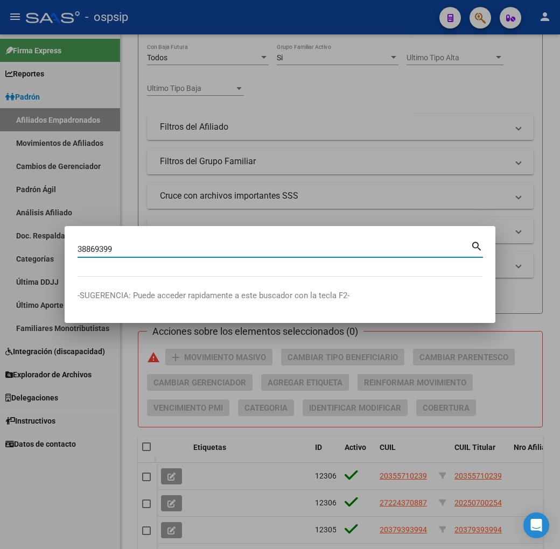
type input "38869399"
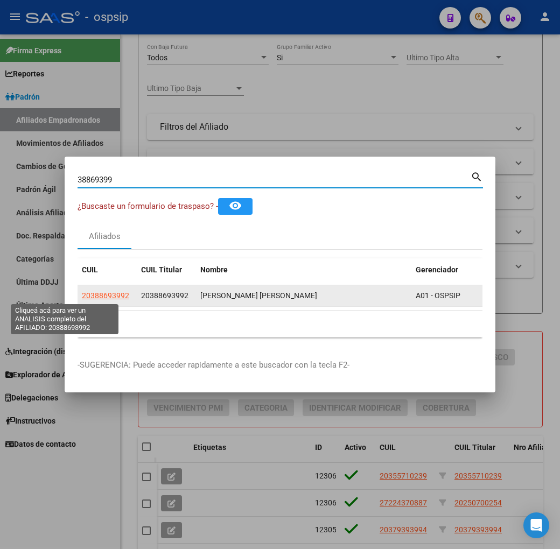
click at [82, 297] on span "20388693992" at bounding box center [105, 295] width 47 height 9
type textarea "20388693992"
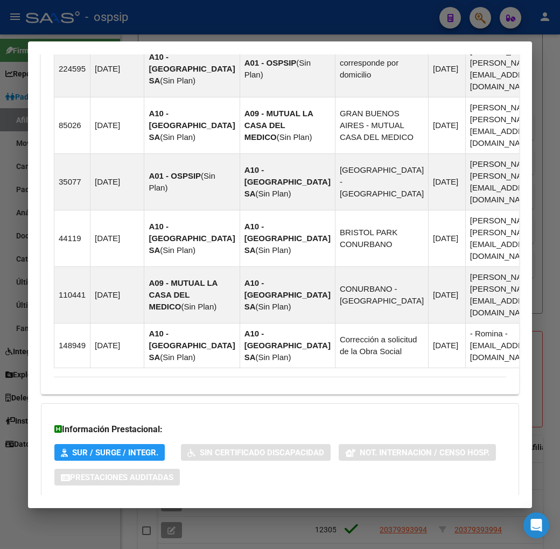
scroll to position [896, 0]
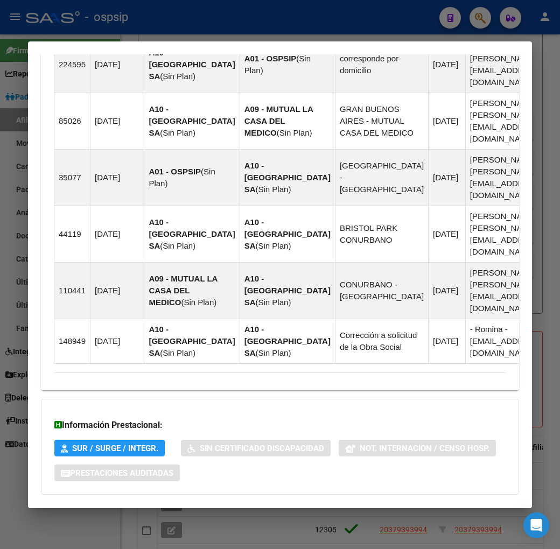
click at [372, 504] on mat-expansion-panel-header "Aportes y Contribuciones del Afiliado: 20388693992" at bounding box center [280, 517] width 478 height 26
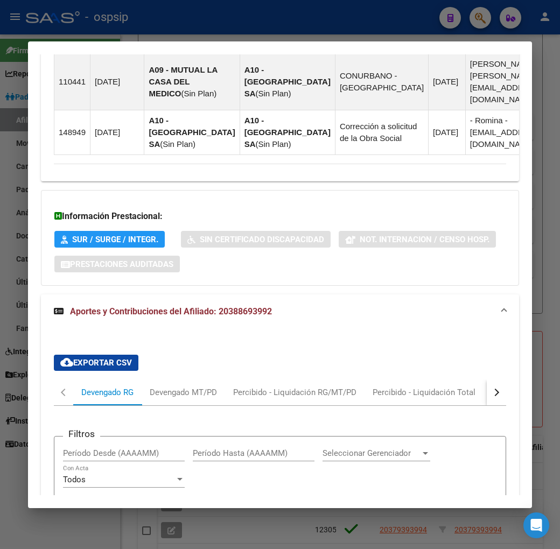
scroll to position [1188, 0]
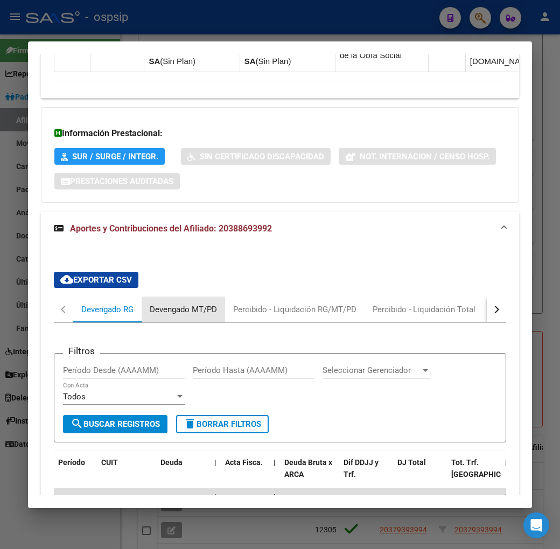
click at [175, 304] on div "Devengado MT/PD" at bounding box center [183, 310] width 67 height 12
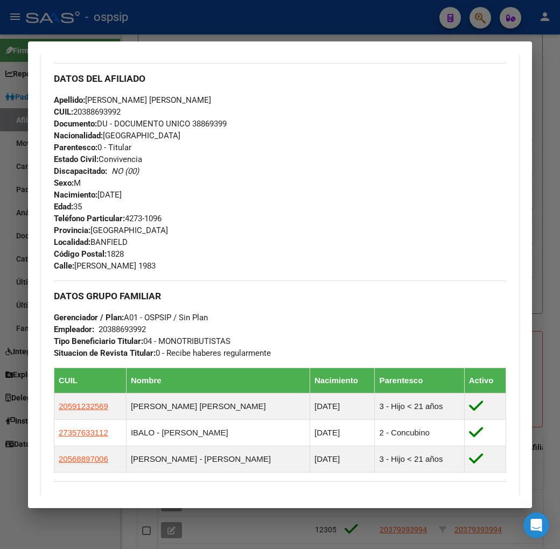
scroll to position [351, 0]
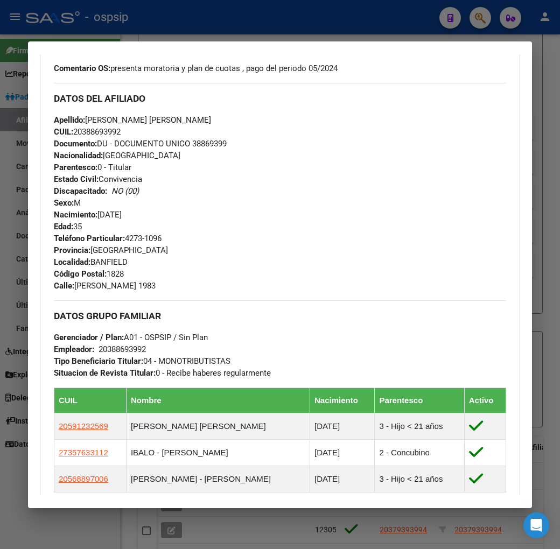
click at [269, 34] on div at bounding box center [280, 274] width 560 height 549
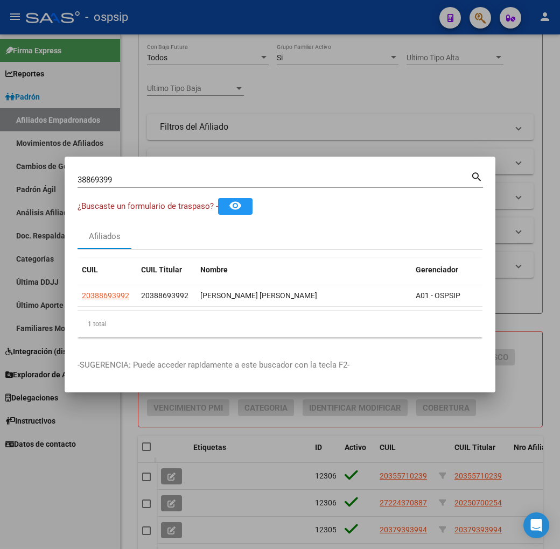
click at [272, 33] on div at bounding box center [280, 274] width 560 height 549
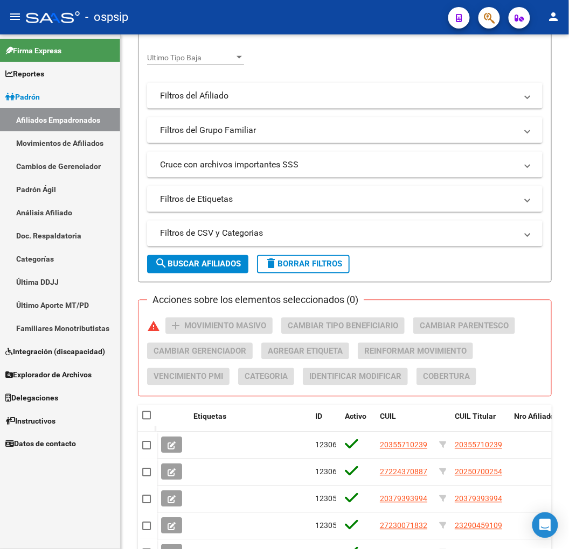
click at [496, 17] on button "button" at bounding box center [489, 18] width 22 height 22
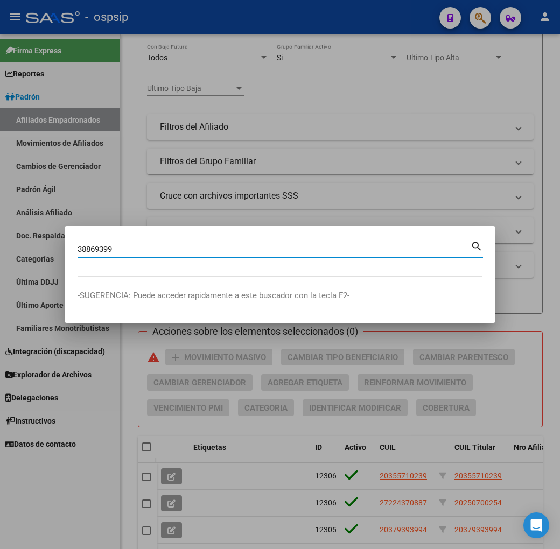
type input "38869399"
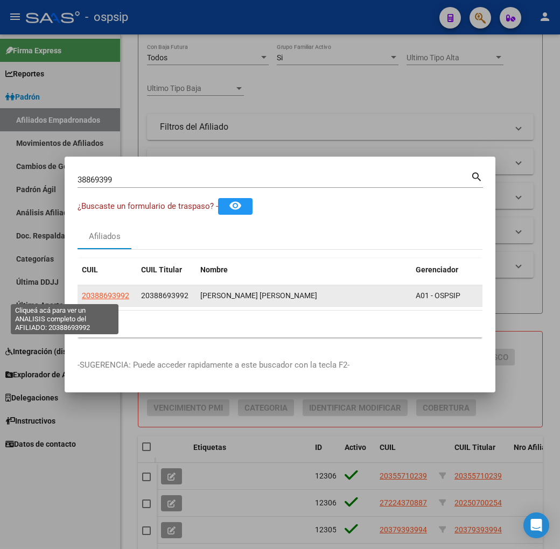
click at [82, 293] on span "20388693992" at bounding box center [105, 295] width 47 height 9
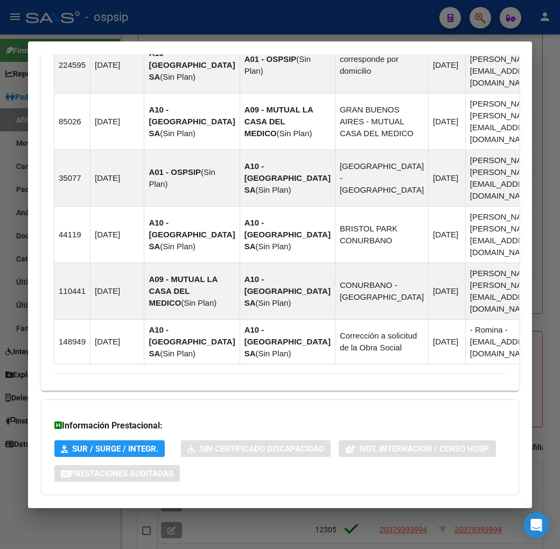
scroll to position [896, 0]
click at [340, 510] on mat-panel-title "Aportes y Contribuciones del Afiliado: 20388693992" at bounding box center [274, 516] width 440 height 13
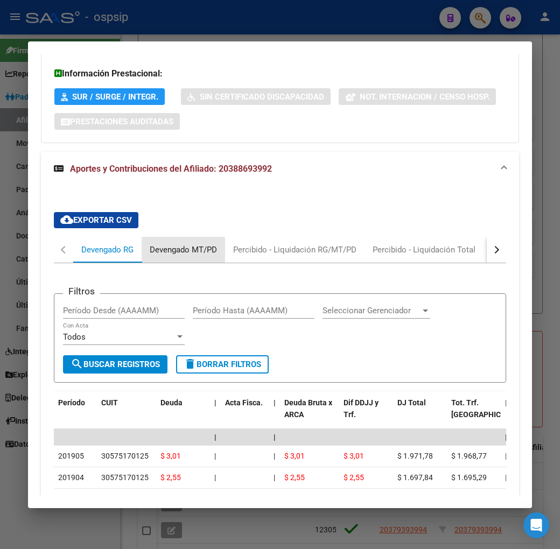
click at [172, 244] on div "Devengado MT/PD" at bounding box center [183, 250] width 67 height 12
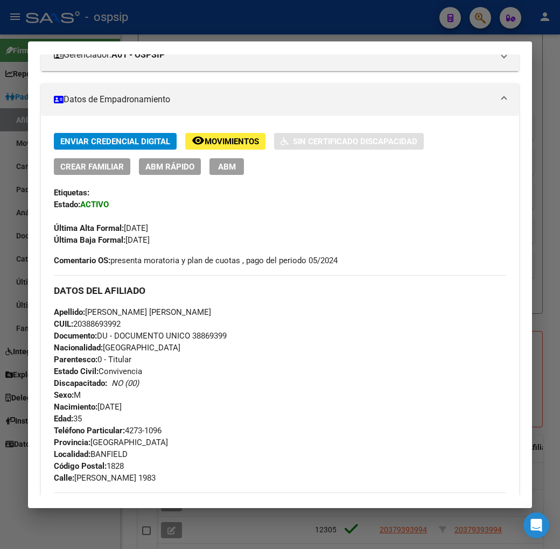
scroll to position [111, 0]
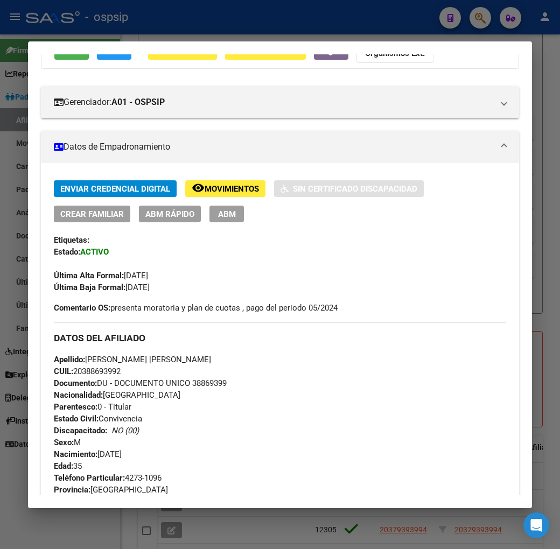
click at [218, 215] on span "ABM" at bounding box center [227, 215] width 18 height 10
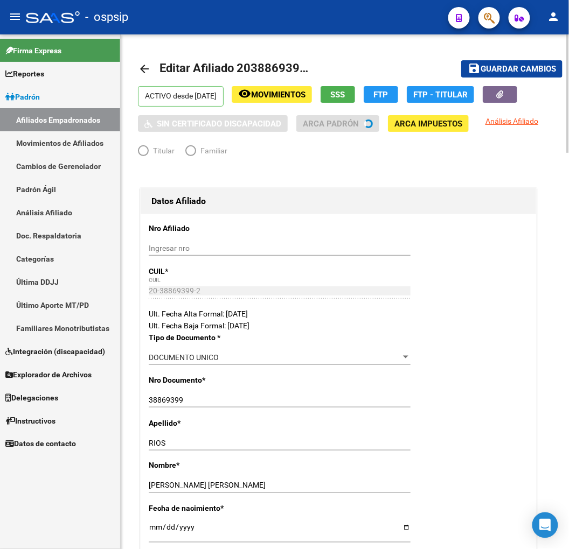
radio input "true"
type input "20-38869399-2"
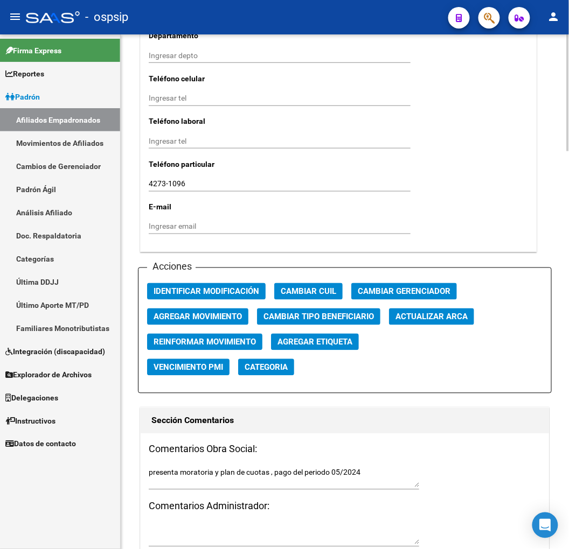
scroll to position [1077, 0]
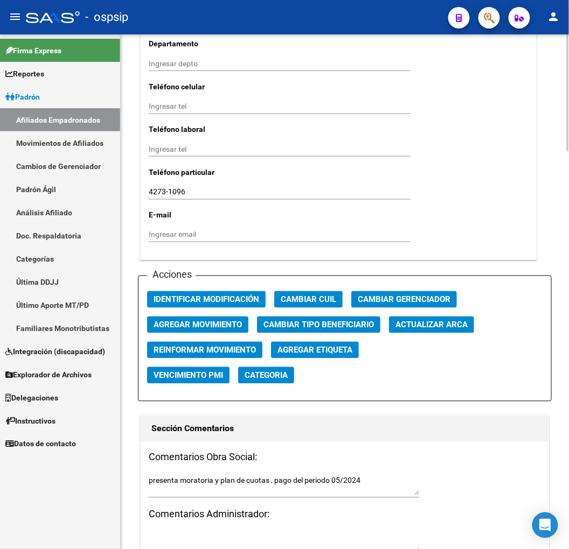
click at [237, 323] on span "Agregar Movimiento" at bounding box center [198, 325] width 88 height 10
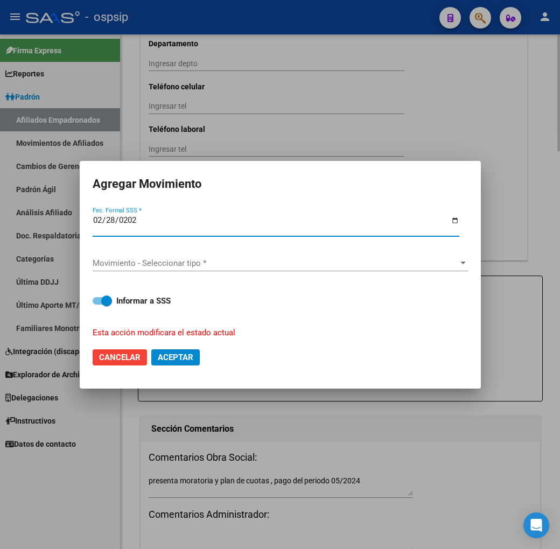
type input "[DATE]"
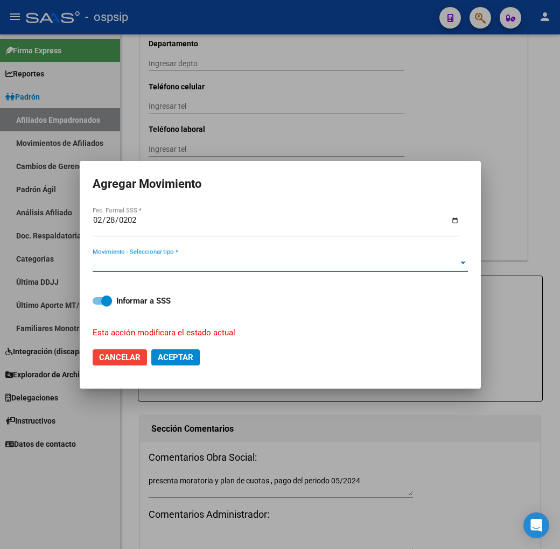
click at [255, 267] on span "Movimiento - Seleccionar tipo *" at bounding box center [276, 264] width 366 height 10
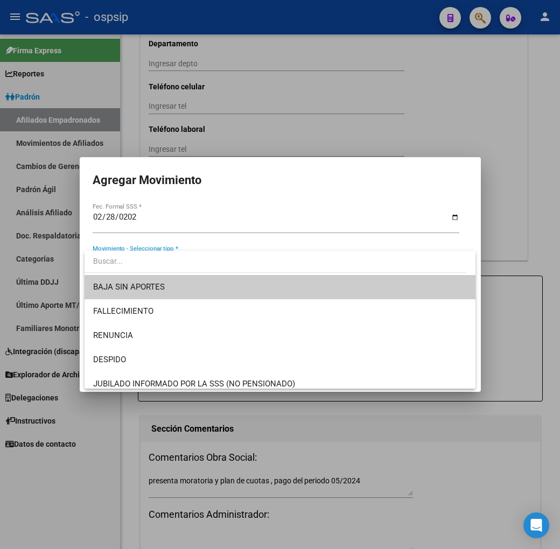
click at [268, 293] on span "BAJA SIN APORTES" at bounding box center [280, 287] width 374 height 24
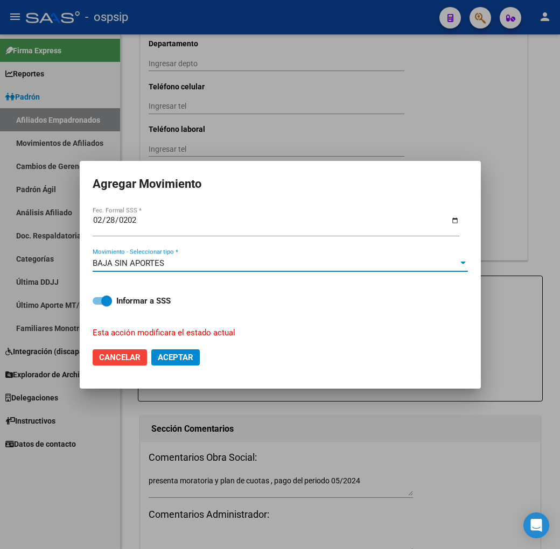
click at [183, 361] on span "Aceptar" at bounding box center [176, 358] width 36 height 10
checkbox input "false"
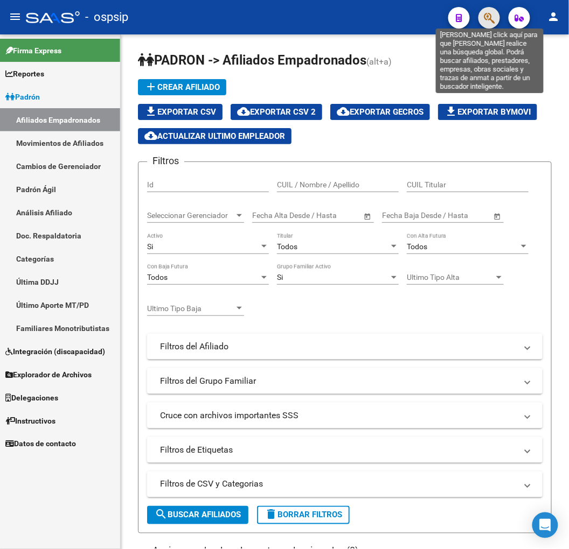
click at [491, 16] on icon "button" at bounding box center [489, 18] width 11 height 12
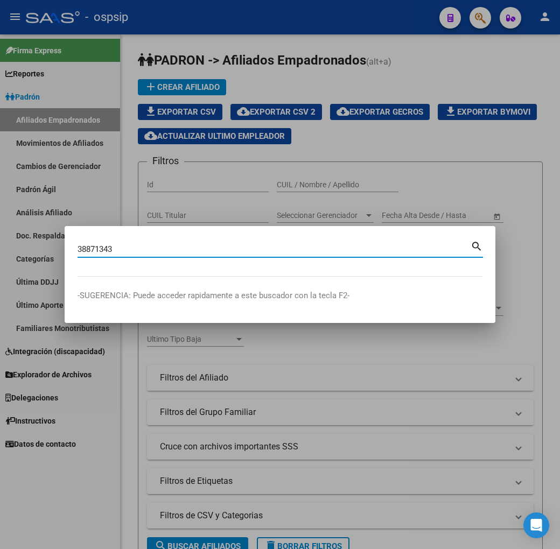
type input "38871343"
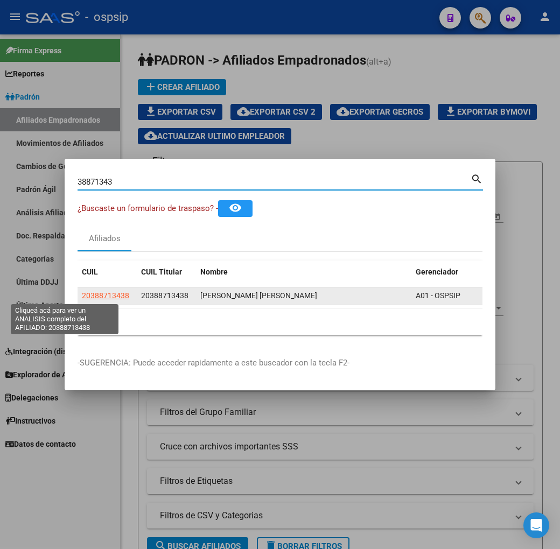
click at [82, 296] on span "20388713438" at bounding box center [105, 295] width 47 height 9
type textarea "20388713438"
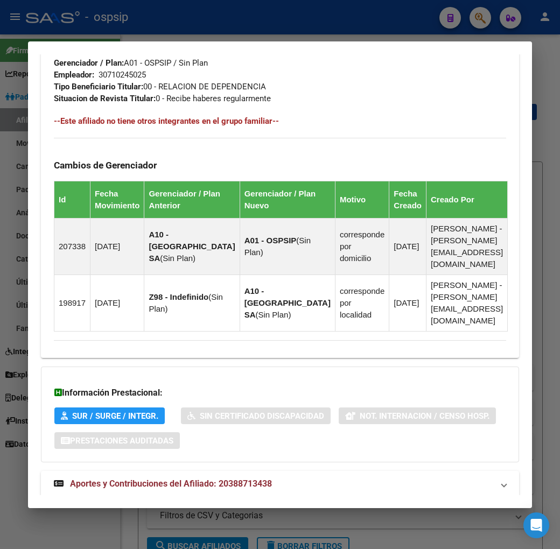
scroll to position [639, 0]
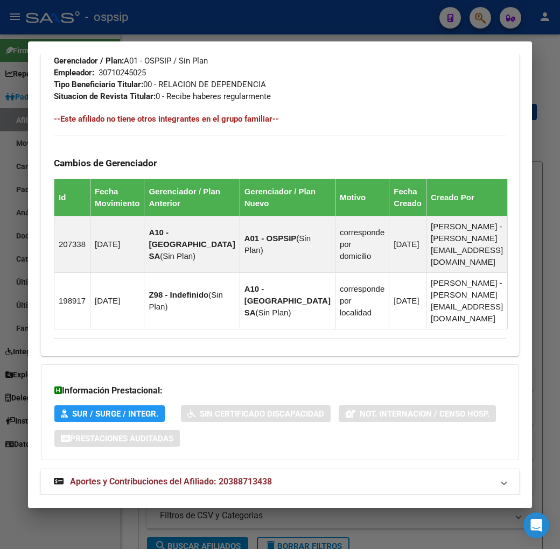
click at [342, 476] on mat-panel-title "Aportes y Contribuciones del Afiliado: 20388713438" at bounding box center [274, 482] width 440 height 13
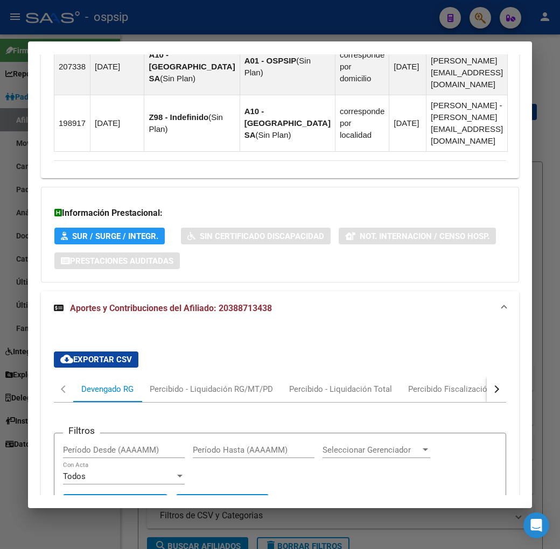
scroll to position [932, 0]
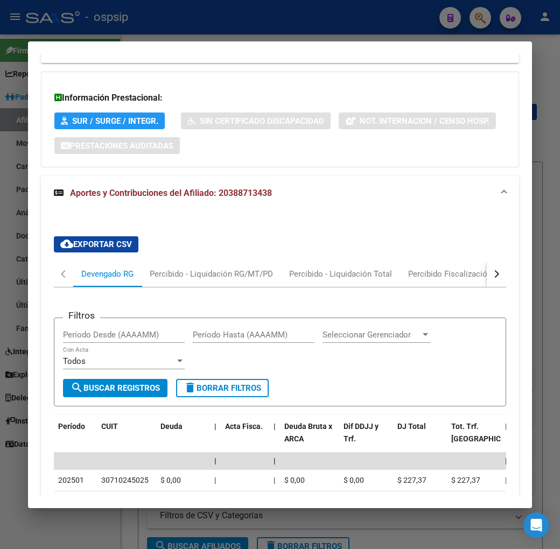
click at [506, 261] on button "button" at bounding box center [496, 274] width 19 height 26
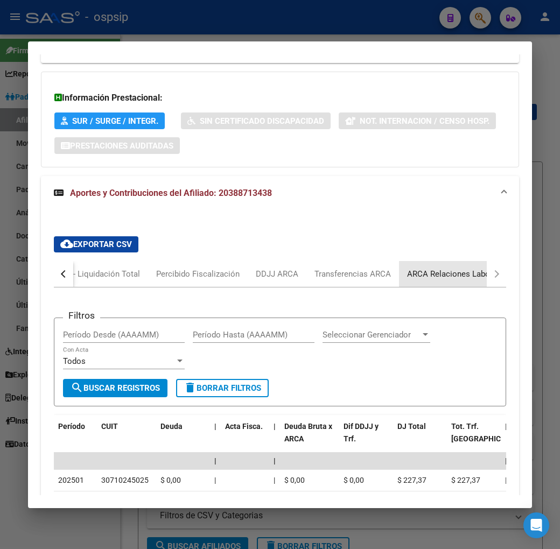
click at [461, 261] on div "ARCA Relaciones Laborales" at bounding box center [457, 274] width 117 height 26
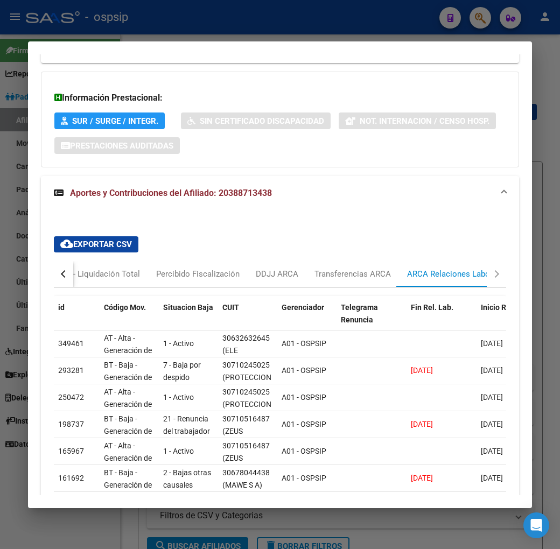
click at [54, 261] on button "button" at bounding box center [63, 274] width 19 height 26
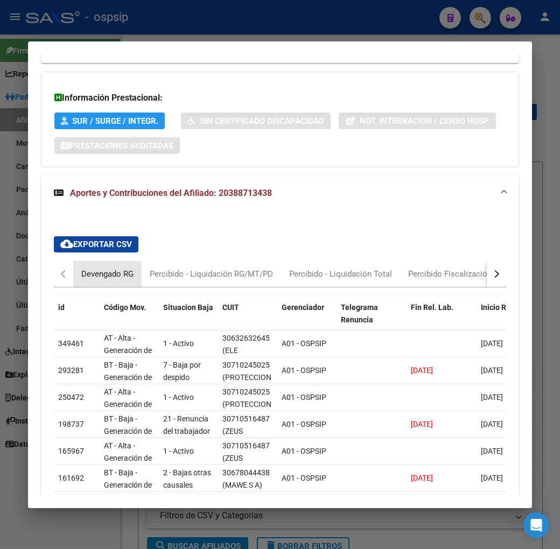
click at [88, 268] on div "Devengado RG" at bounding box center [107, 274] width 52 height 12
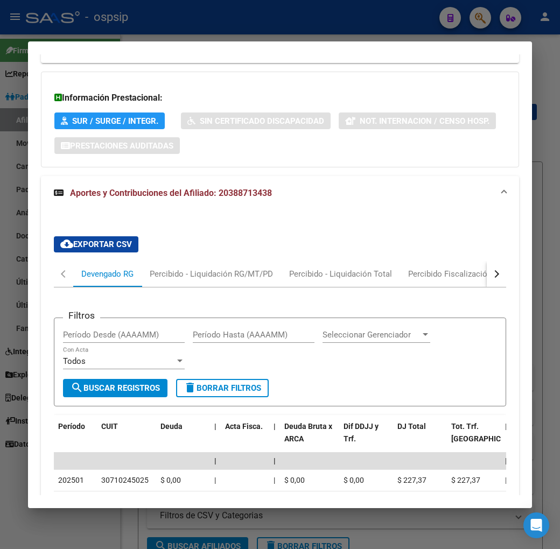
click at [499, 270] on div "button" at bounding box center [496, 274] width 8 height 8
click at [270, 268] on div "DDJJ ARCA" at bounding box center [277, 274] width 43 height 12
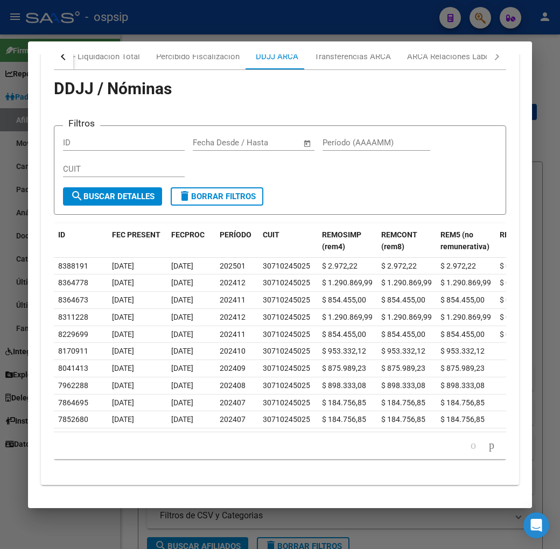
scroll to position [971, 0]
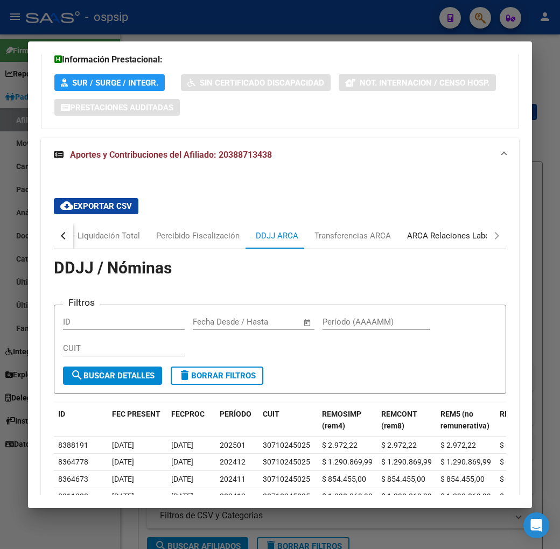
click at [456, 230] on div "ARCA Relaciones Laborales" at bounding box center [457, 236] width 101 height 12
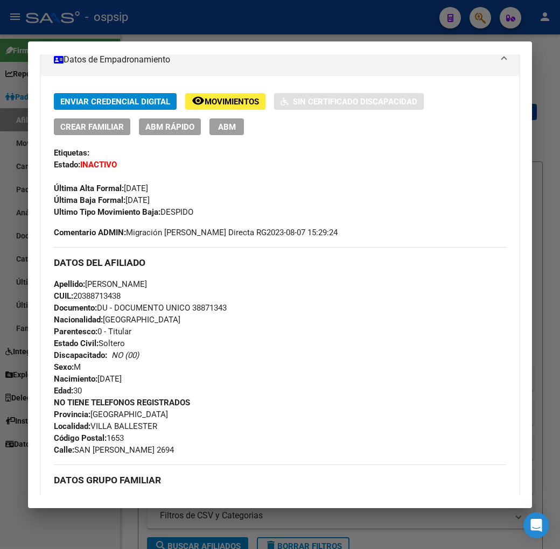
scroll to position [133, 0]
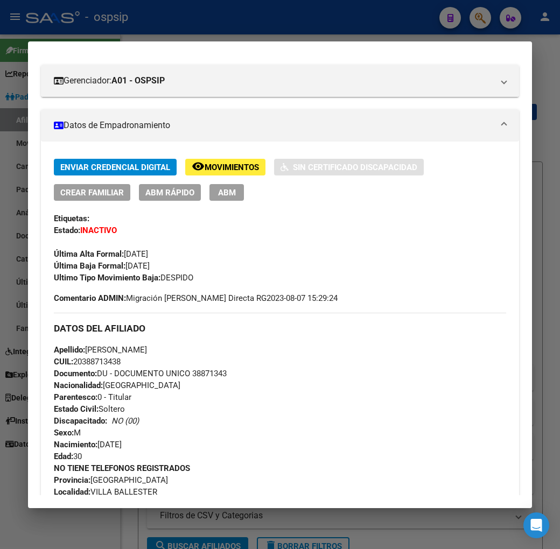
click at [286, 26] on div at bounding box center [280, 274] width 560 height 549
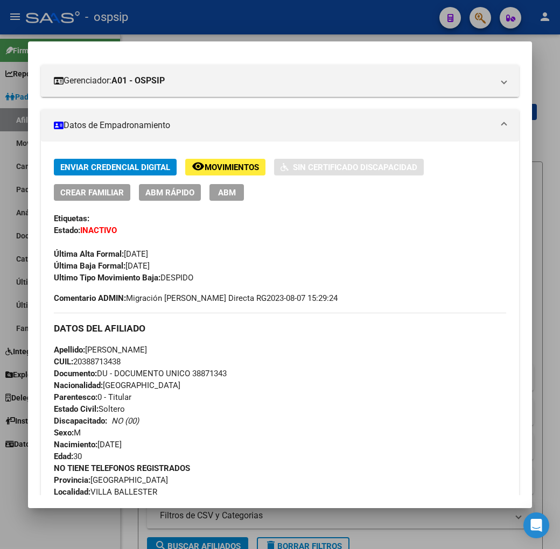
click at [286, 26] on div at bounding box center [280, 274] width 560 height 549
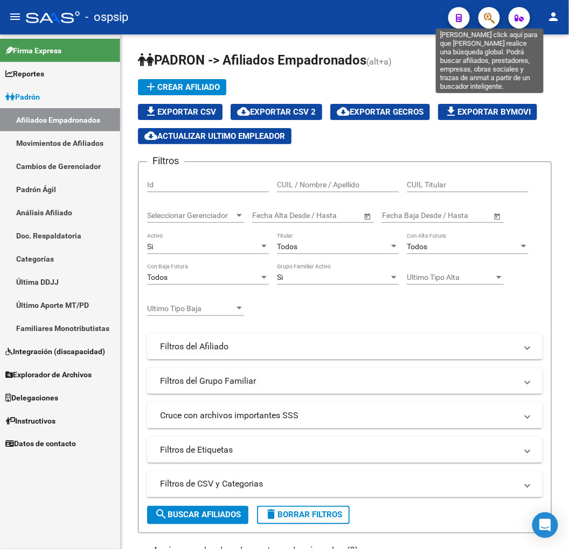
click at [486, 19] on icon "button" at bounding box center [489, 18] width 11 height 12
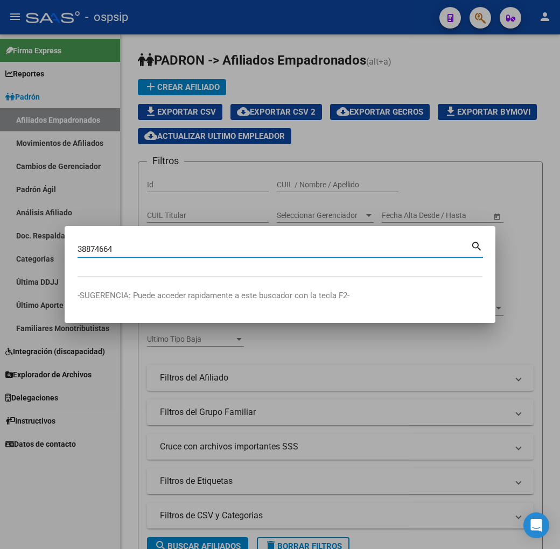
type input "38874664"
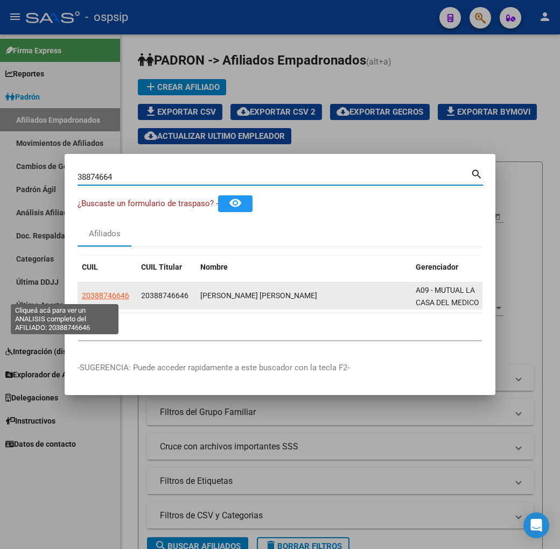
click at [82, 297] on span "20388746646" at bounding box center [105, 295] width 47 height 9
type textarea "20388746646"
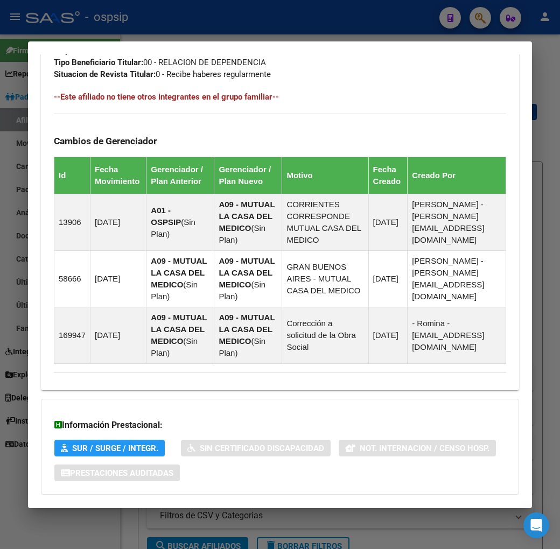
scroll to position [676, 0]
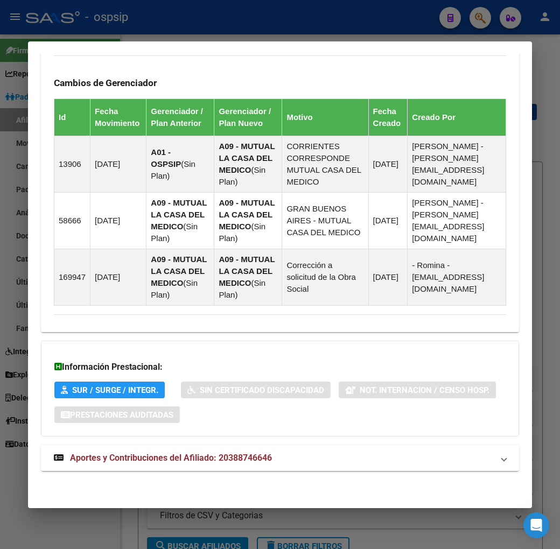
click at [371, 455] on mat-panel-title "Aportes y Contribuciones del Afiliado: 20388746646" at bounding box center [274, 458] width 440 height 13
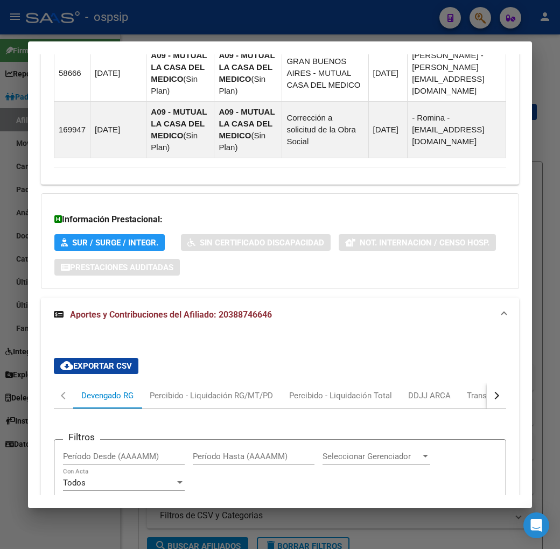
scroll to position [968, 0]
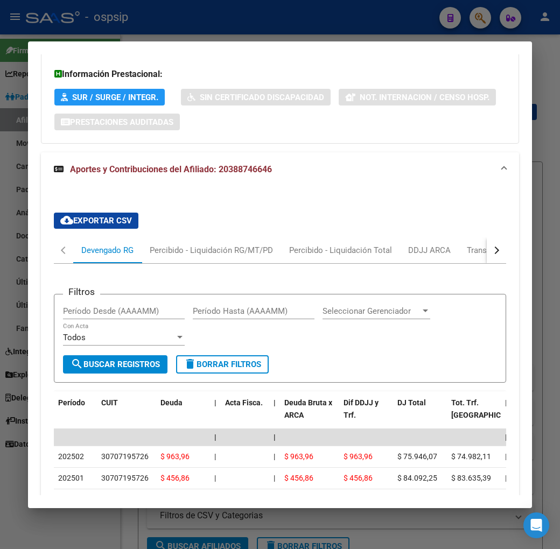
click at [499, 252] on div "button" at bounding box center [496, 251] width 8 height 8
click at [465, 259] on div "ARCA Relaciones Laborales" at bounding box center [457, 251] width 117 height 26
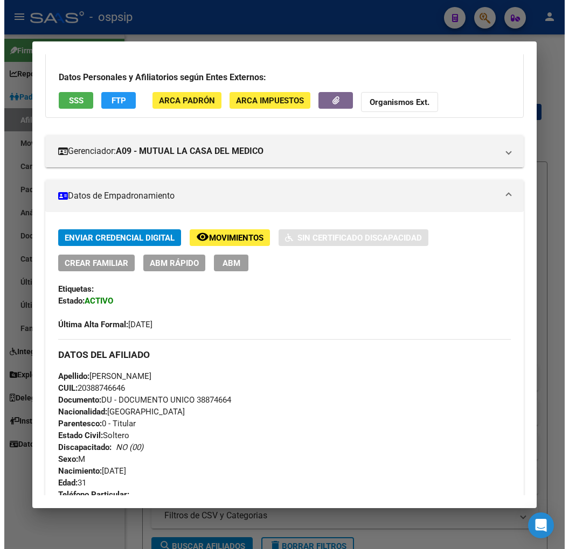
scroll to position [0, 0]
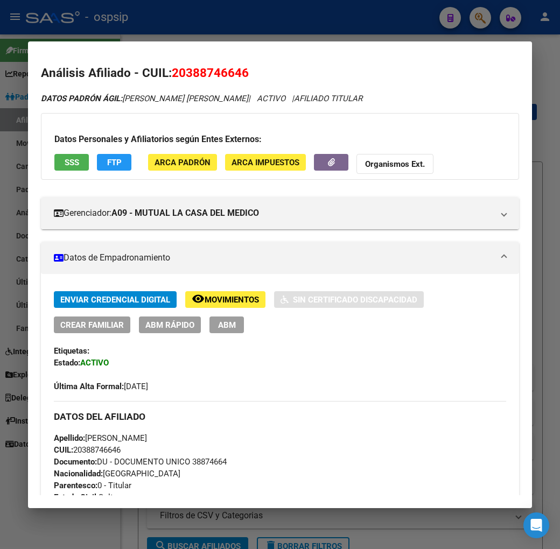
click at [108, 160] on button "FTP" at bounding box center [114, 162] width 34 height 17
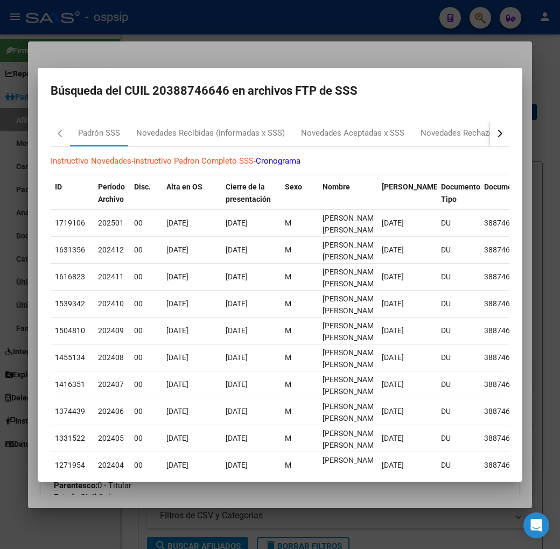
click at [503, 133] on div "button" at bounding box center [499, 133] width 8 height 8
click at [400, 143] on div "RG Bajas x OPCION ONLINE (ARCA)" at bounding box center [386, 134] width 145 height 26
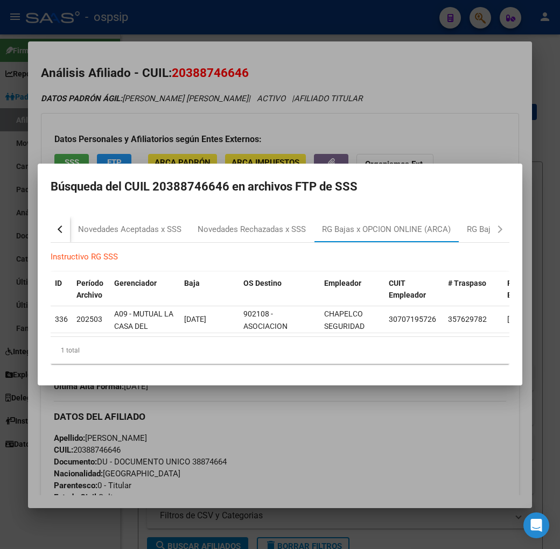
click at [295, 421] on div at bounding box center [280, 274] width 560 height 549
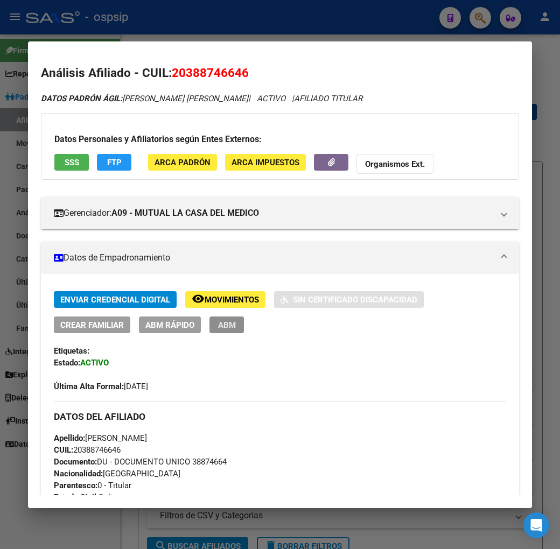
click at [218, 329] on span "ABM" at bounding box center [227, 325] width 18 height 10
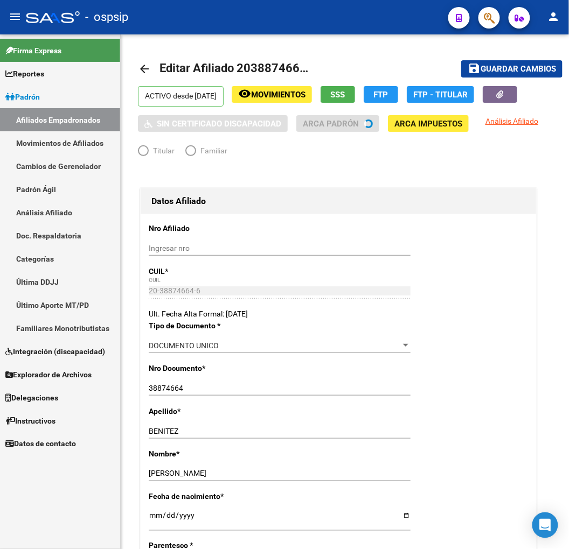
radio input "true"
type input "30-70719572-6"
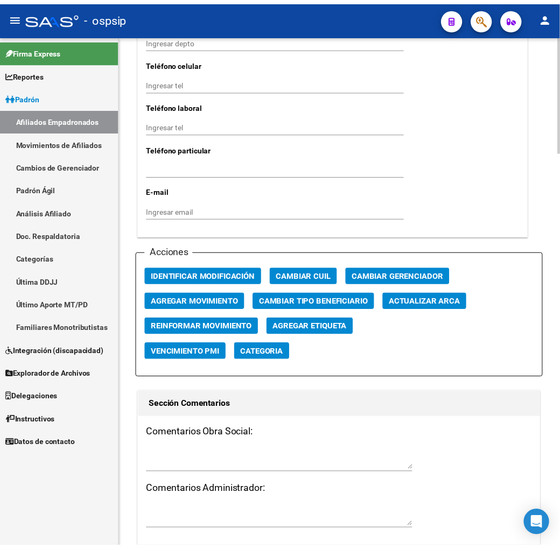
scroll to position [1137, 0]
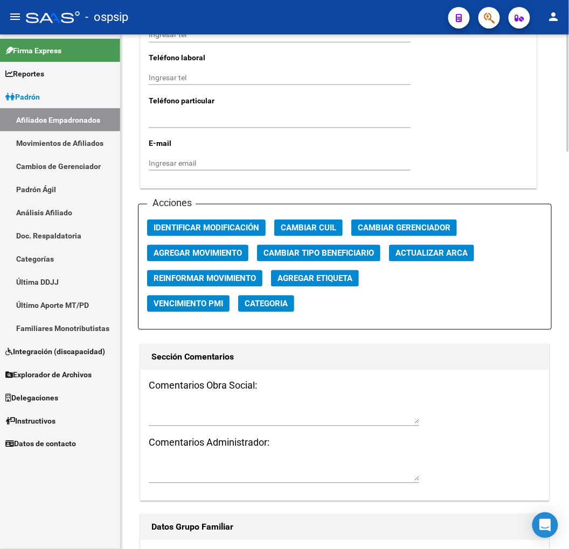
click at [238, 253] on span "Agregar Movimiento" at bounding box center [198, 254] width 88 height 10
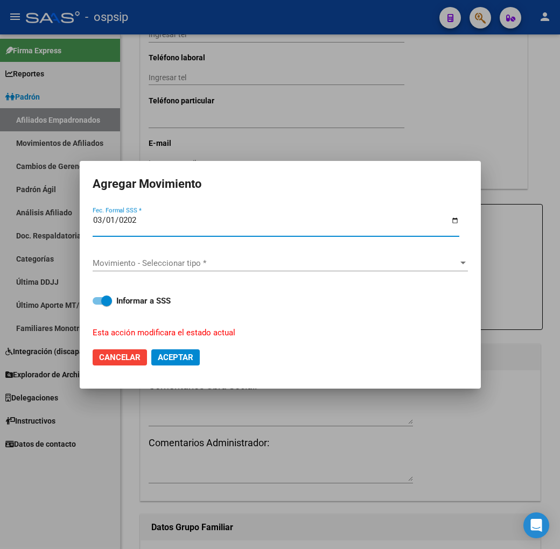
type input "[DATE]"
click at [271, 262] on span "Movimiento - Seleccionar tipo *" at bounding box center [276, 264] width 366 height 10
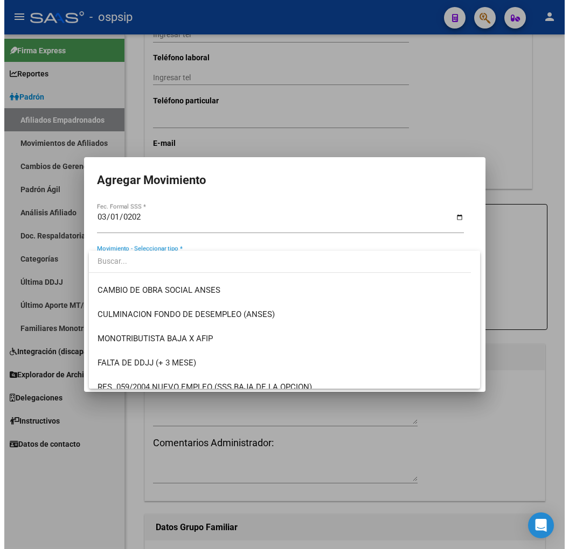
scroll to position [359, 0]
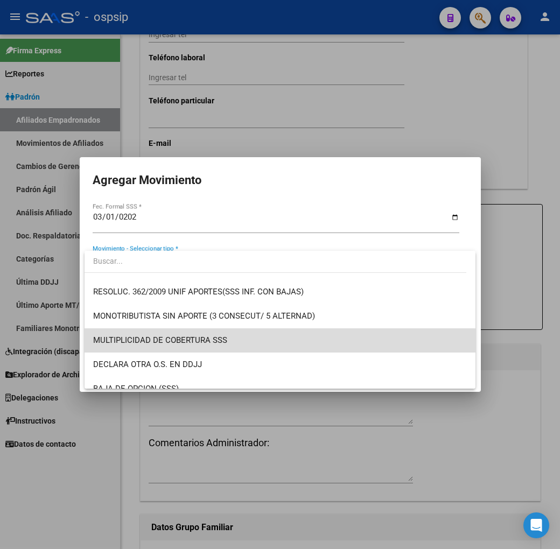
click at [283, 341] on span "MULTIPLICIDAD DE COBERTURA SSS" at bounding box center [280, 341] width 374 height 24
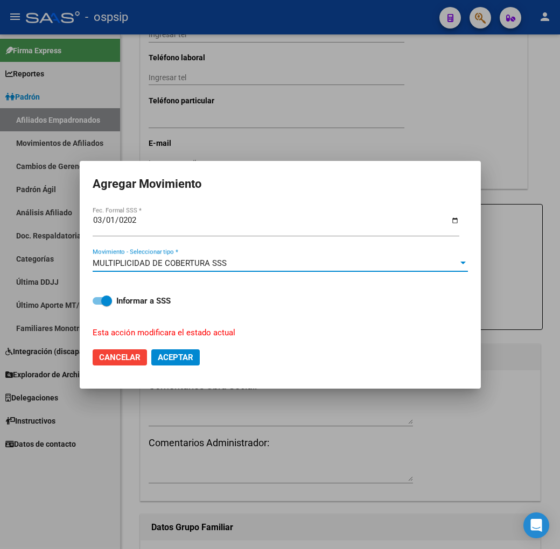
click at [191, 357] on span "Aceptar" at bounding box center [176, 358] width 36 height 10
checkbox input "false"
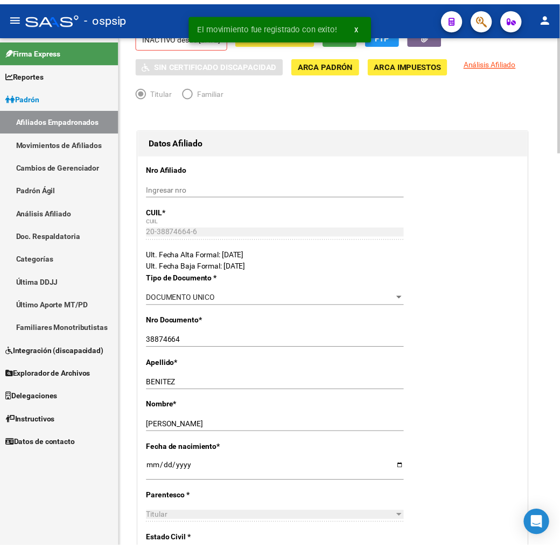
scroll to position [0, 0]
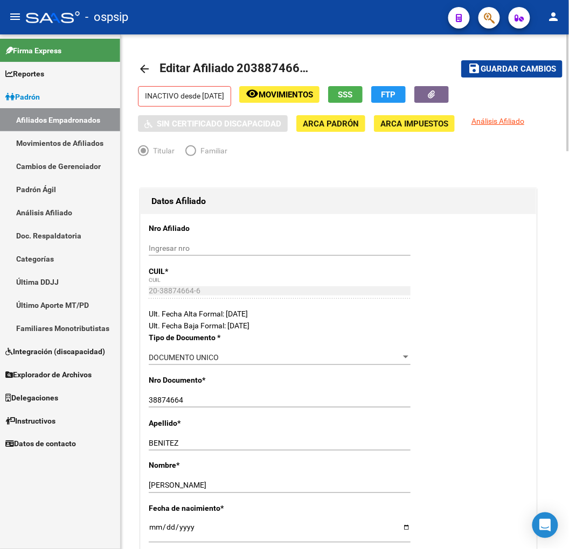
click at [313, 98] on span "Movimientos" at bounding box center [286, 95] width 54 height 10
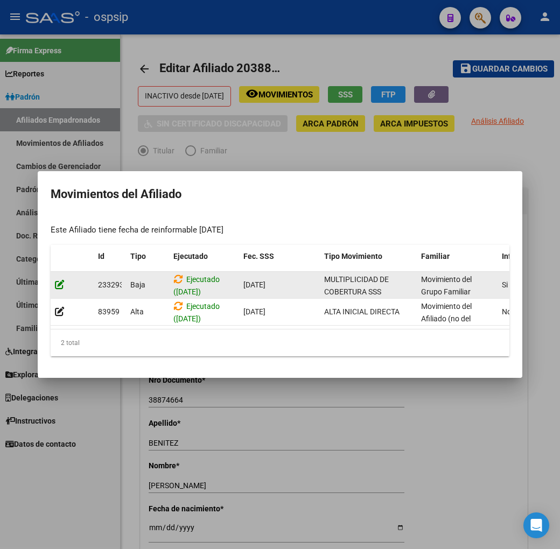
click at [55, 283] on icon at bounding box center [60, 285] width 10 height 10
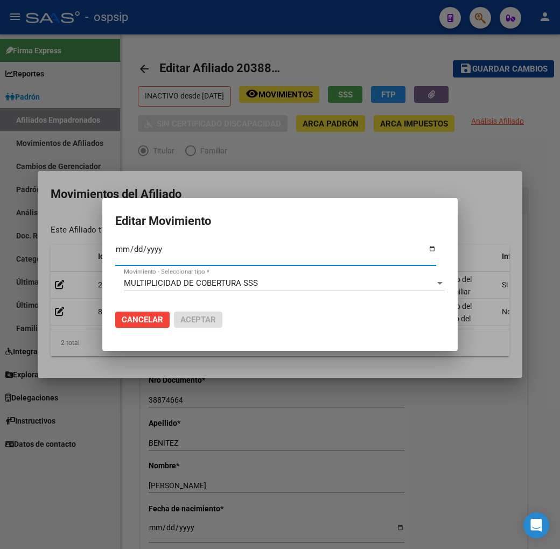
click at [225, 290] on div "MULTIPLICIDAD DE COBERTURA SSS Movimiento - Seleccionar tipo *" at bounding box center [284, 283] width 321 height 16
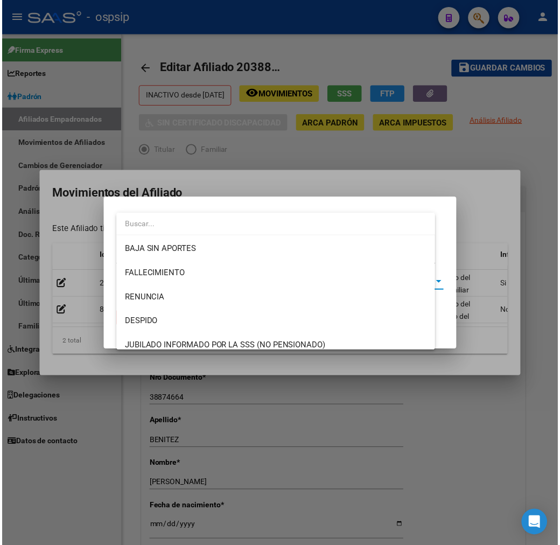
scroll to position [379, 0]
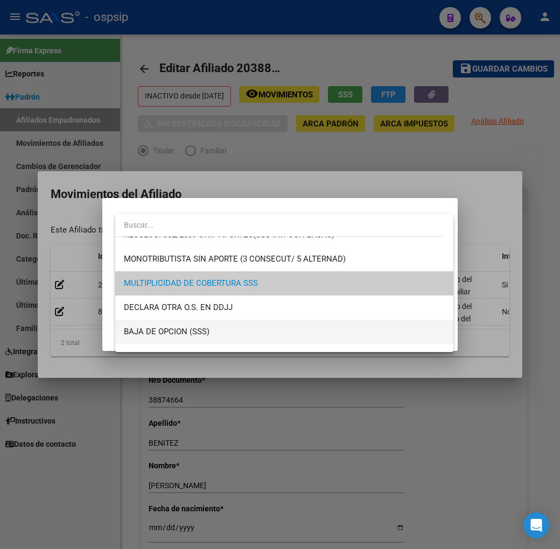
click at [287, 325] on span "BAJA DE OPCION (SSS)" at bounding box center [284, 332] width 321 height 24
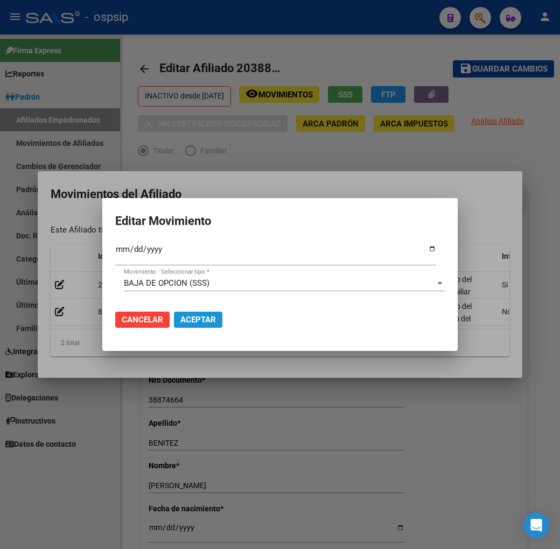
click at [214, 322] on span "Aceptar" at bounding box center [198, 320] width 36 height 10
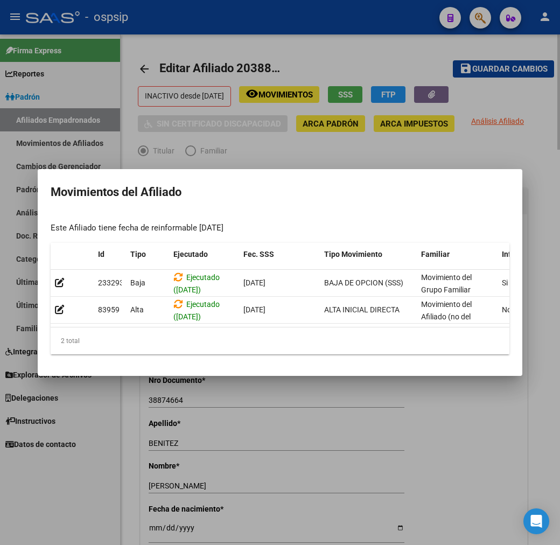
drag, startPoint x: 208, startPoint y: 135, endPoint x: 211, endPoint y: 140, distance: 5.8
click at [209, 135] on div at bounding box center [280, 272] width 560 height 545
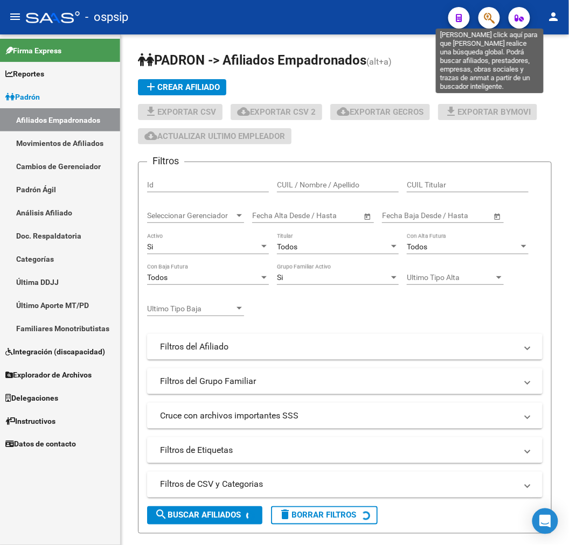
click at [489, 13] on icon "button" at bounding box center [489, 18] width 11 height 12
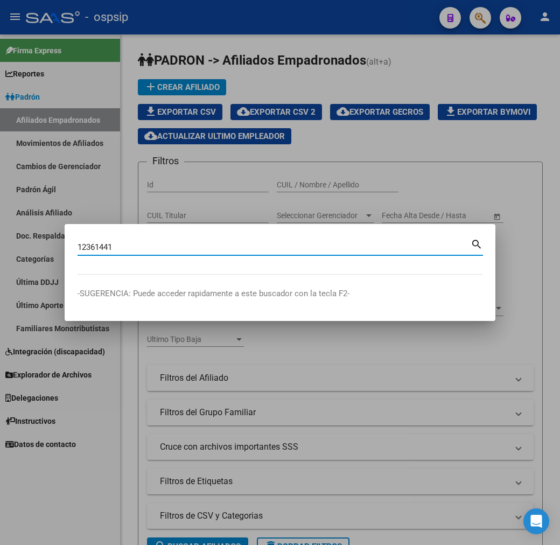
type input "12361441"
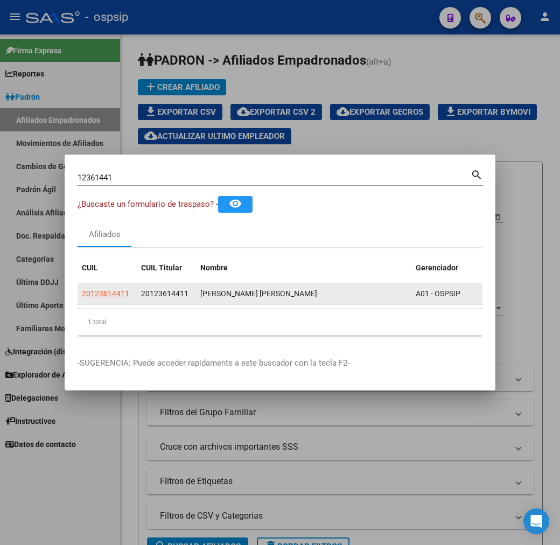
click at [82, 299] on app-link-go-to "20123614411" at bounding box center [105, 294] width 47 height 12
click at [82, 296] on span "20123614411" at bounding box center [105, 293] width 47 height 9
type textarea "20123614411"
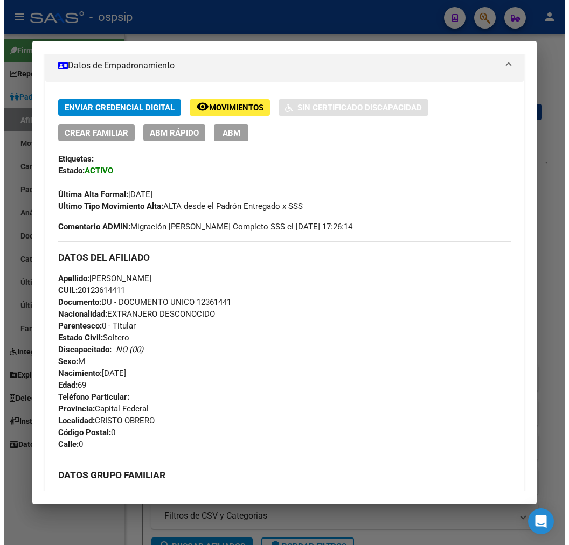
scroll to position [239, 0]
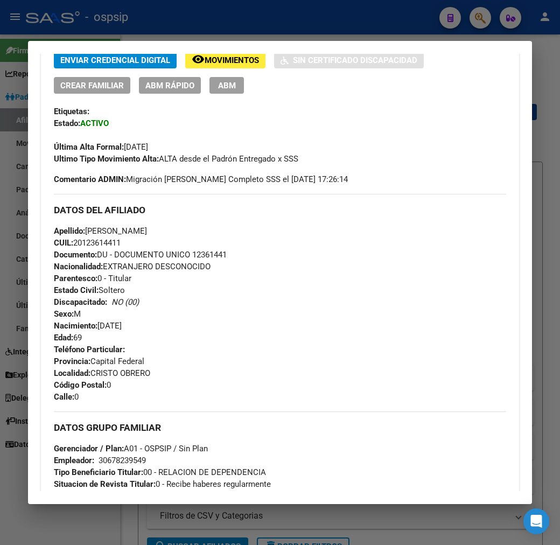
click at [218, 85] on span "ABM" at bounding box center [227, 86] width 18 height 10
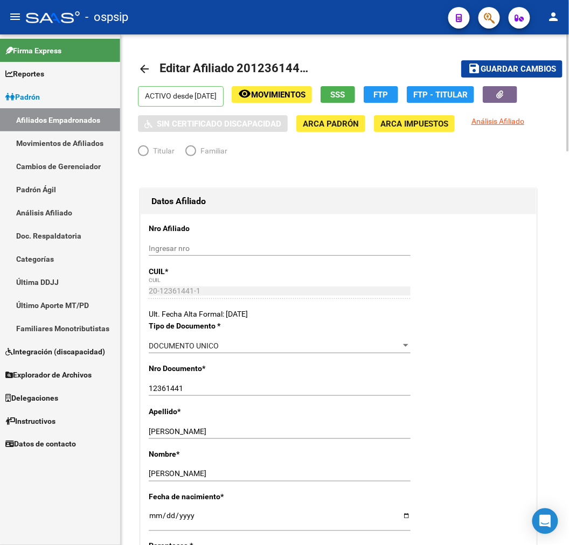
radio input "true"
type input "30-67823954-9"
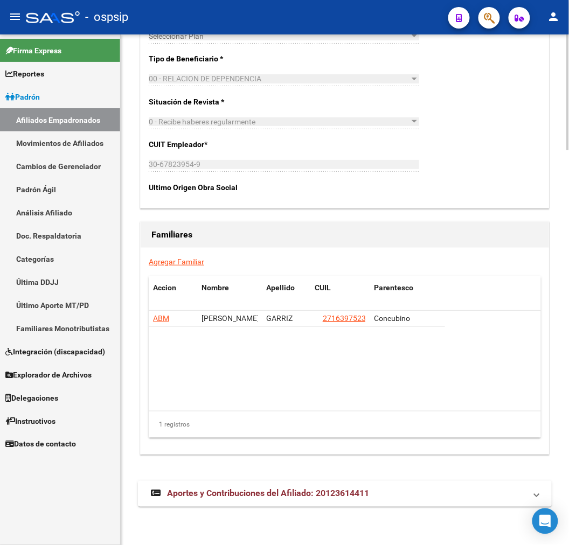
click at [335, 491] on span "Aportes y Contribuciones del Afiliado: 20123614411" at bounding box center [268, 494] width 202 height 10
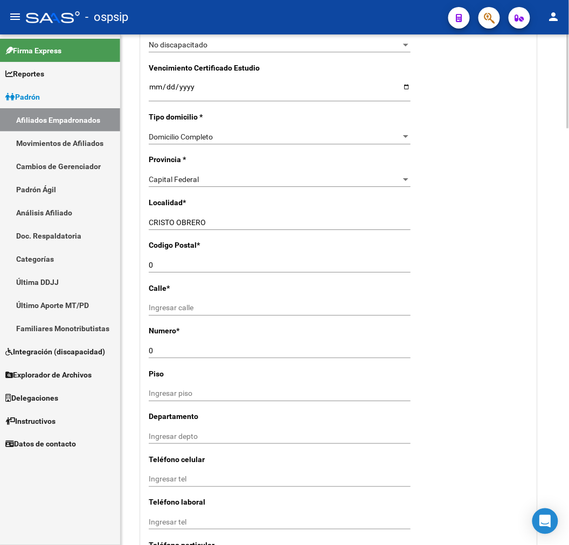
scroll to position [692, 0]
drag, startPoint x: 173, startPoint y: 264, endPoint x: 124, endPoint y: 265, distance: 49.6
type input "1444"
click at [287, 305] on input "Ingresar calle" at bounding box center [280, 308] width 262 height 9
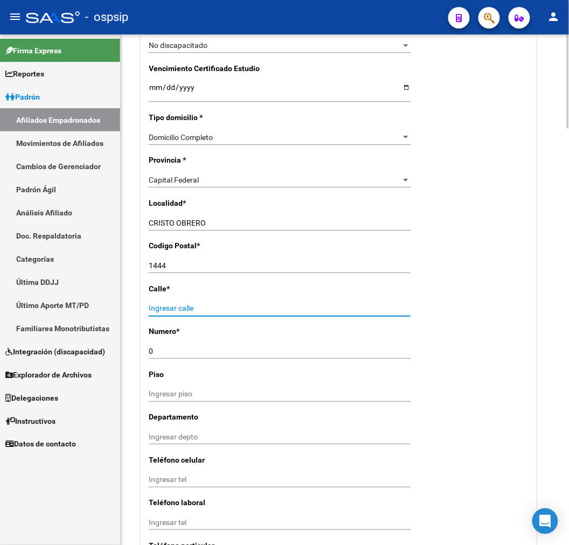
type input "h"
type input "[PERSON_NAME]"
type input "1015"
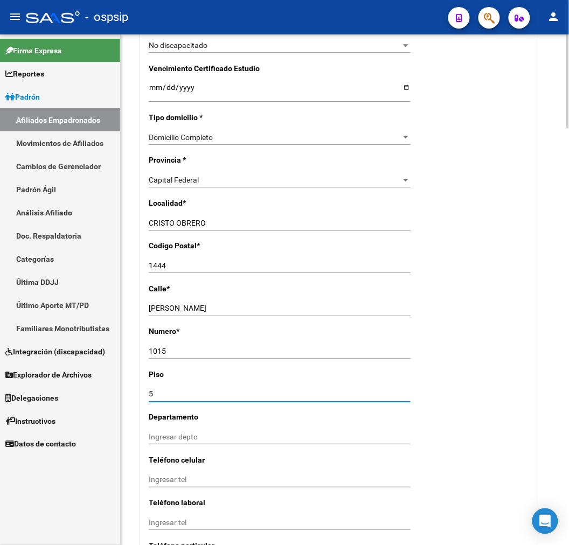
type input "5"
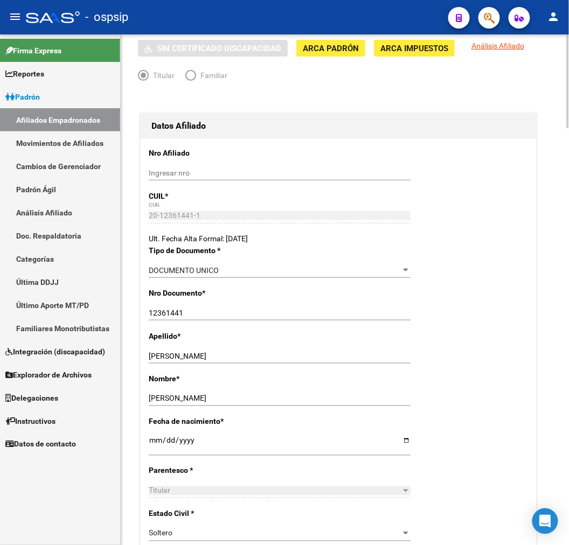
scroll to position [0, 0]
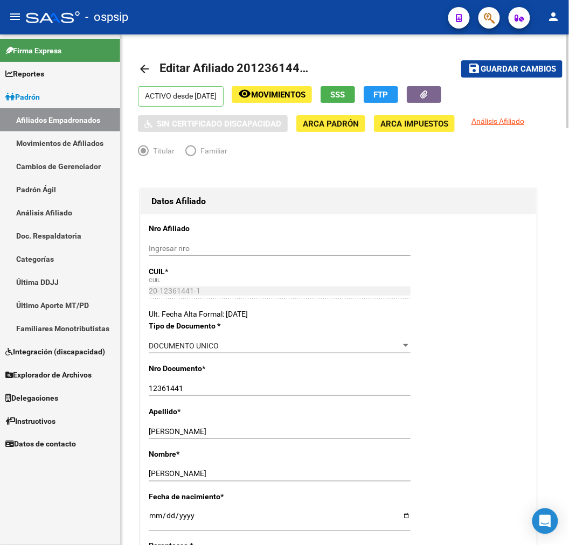
type input "B"
click at [525, 72] on span "Guardar cambios" at bounding box center [517, 70] width 75 height 10
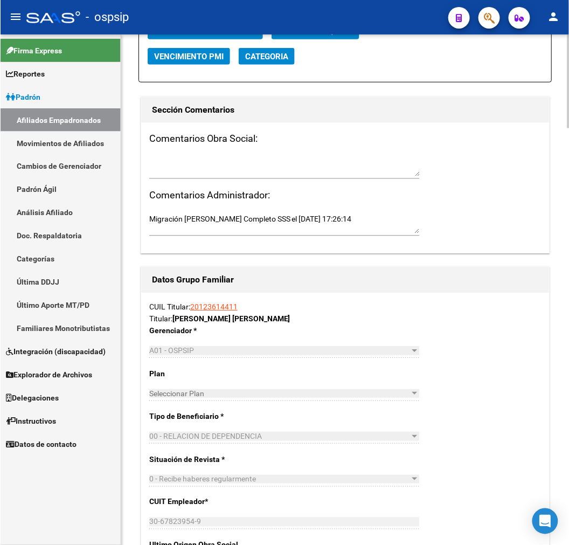
scroll to position [1376, 0]
